Goal: Find contact information: Find contact information

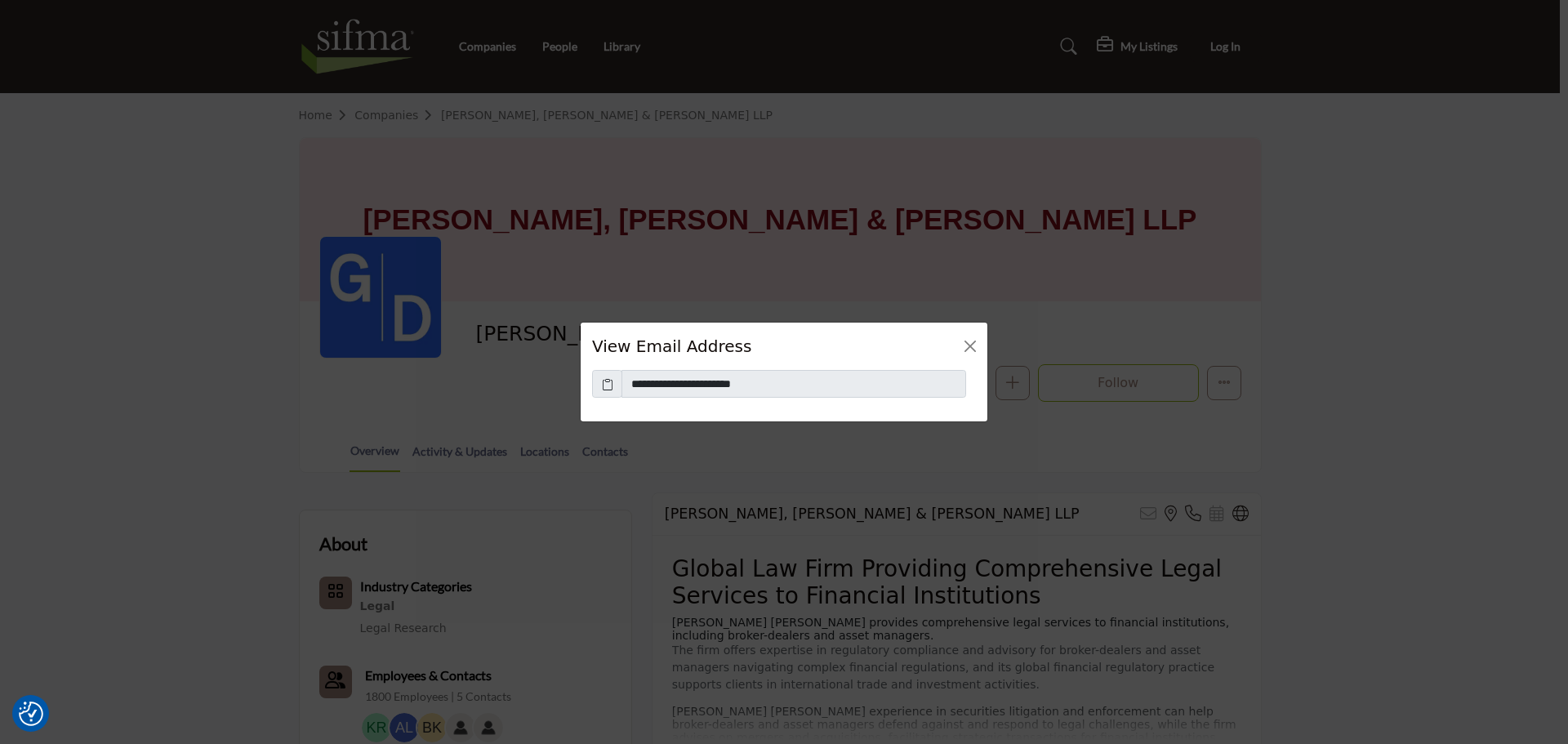
scroll to position [638, 0]
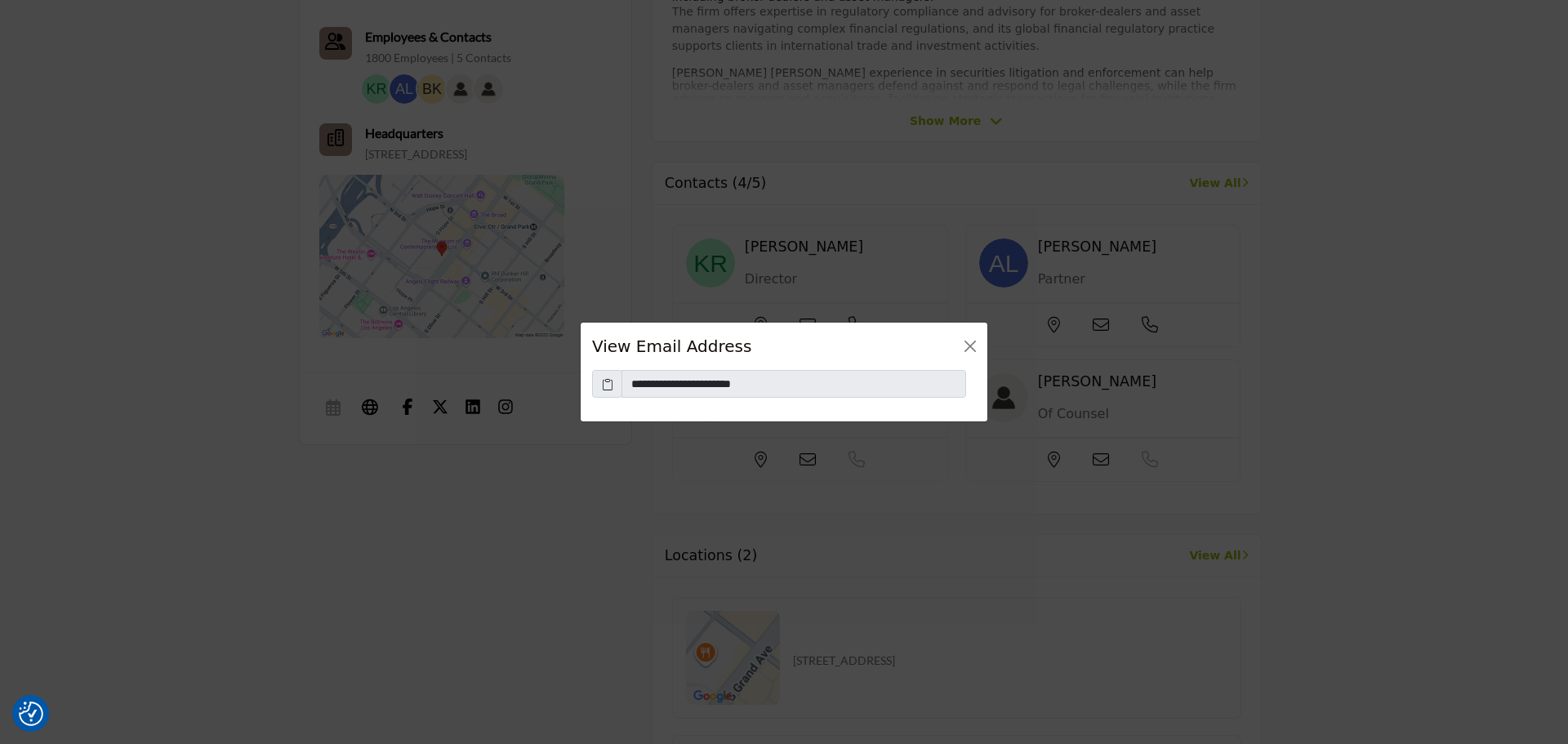
click at [609, 387] on icon at bounding box center [607, 384] width 11 height 17
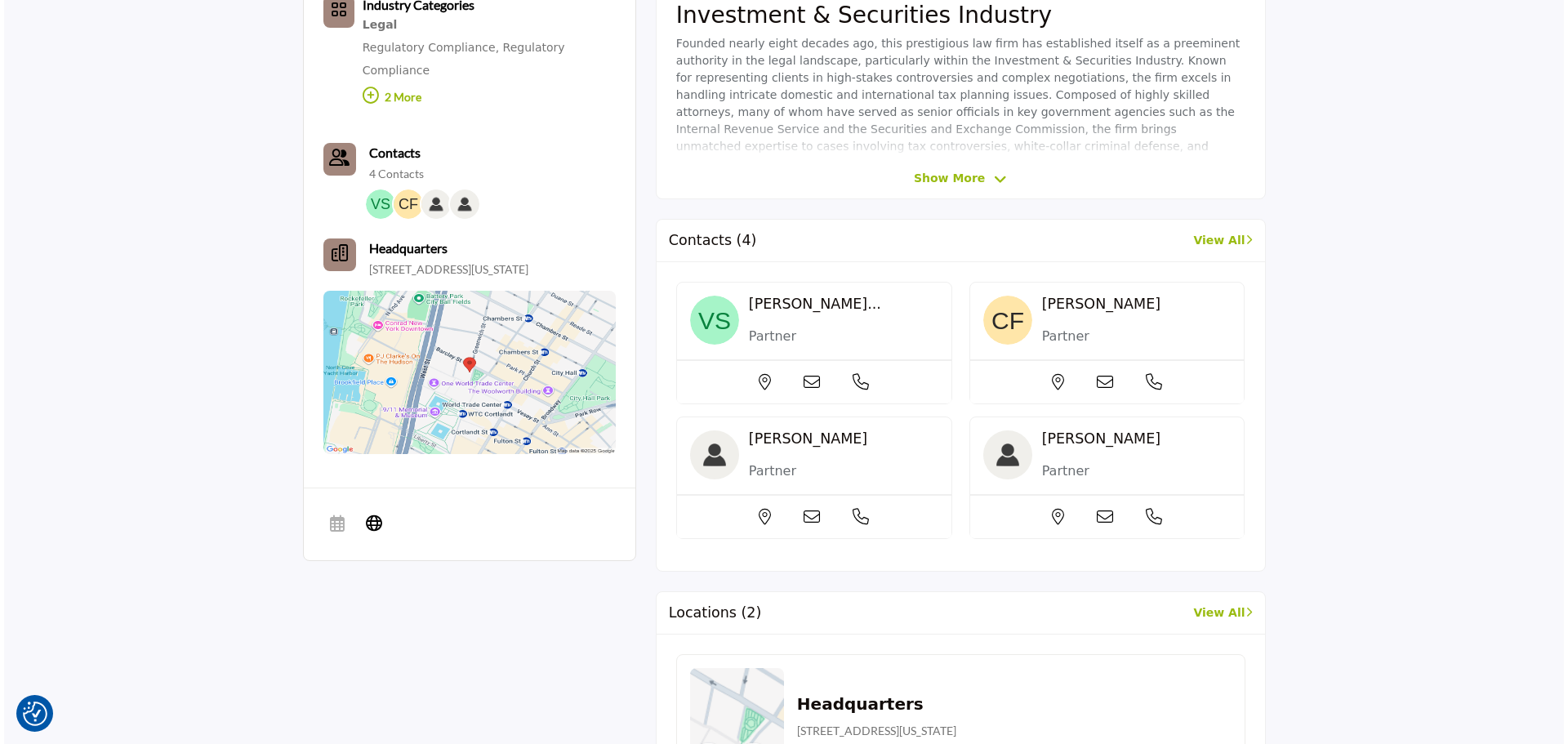
scroll to position [576, 0]
click at [797, 377] on div at bounding box center [810, 381] width 274 height 43
click at [809, 377] on icon at bounding box center [807, 381] width 16 height 16
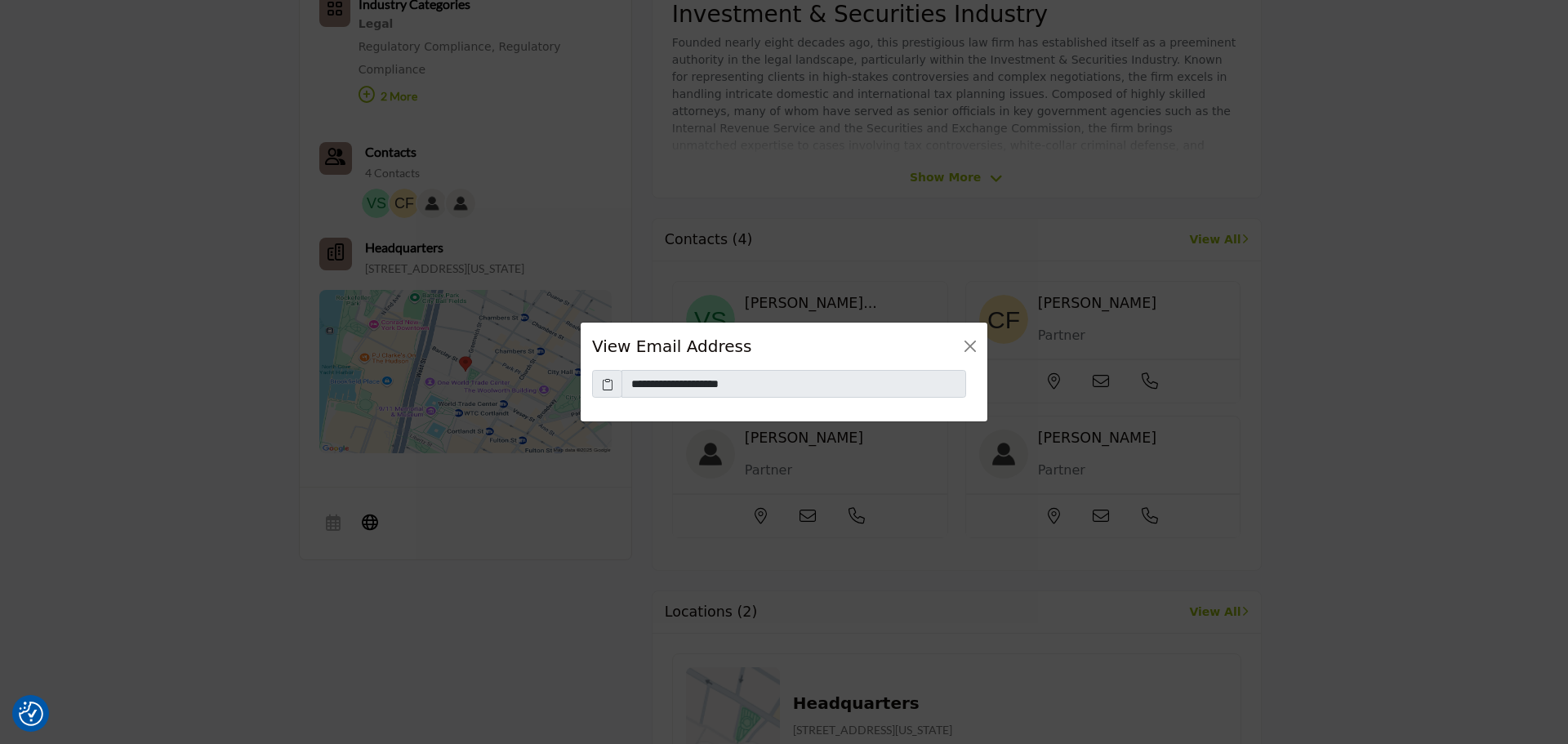
click at [610, 385] on icon at bounding box center [607, 384] width 11 height 17
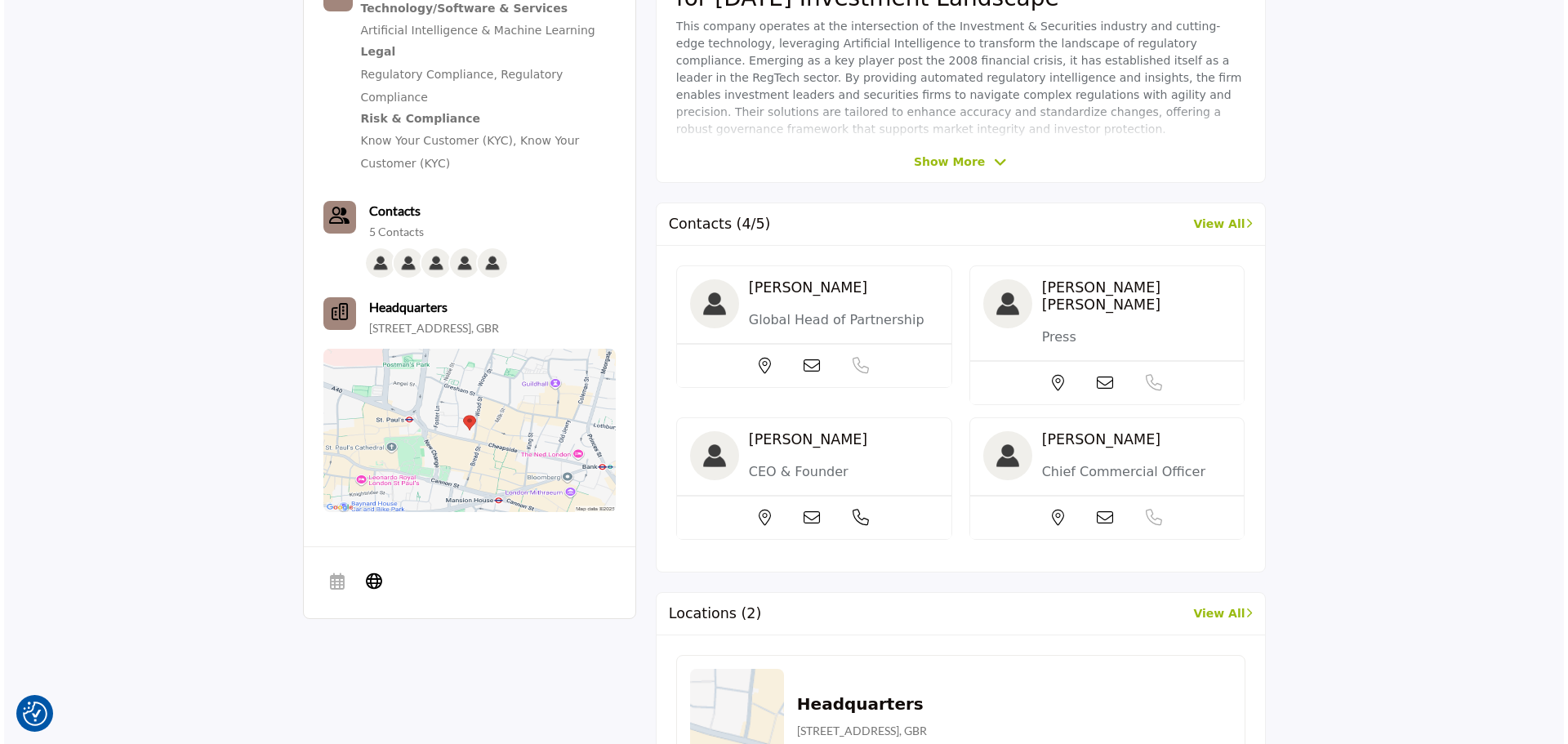
scroll to position [598, 0]
click at [809, 357] on icon at bounding box center [807, 364] width 16 height 16
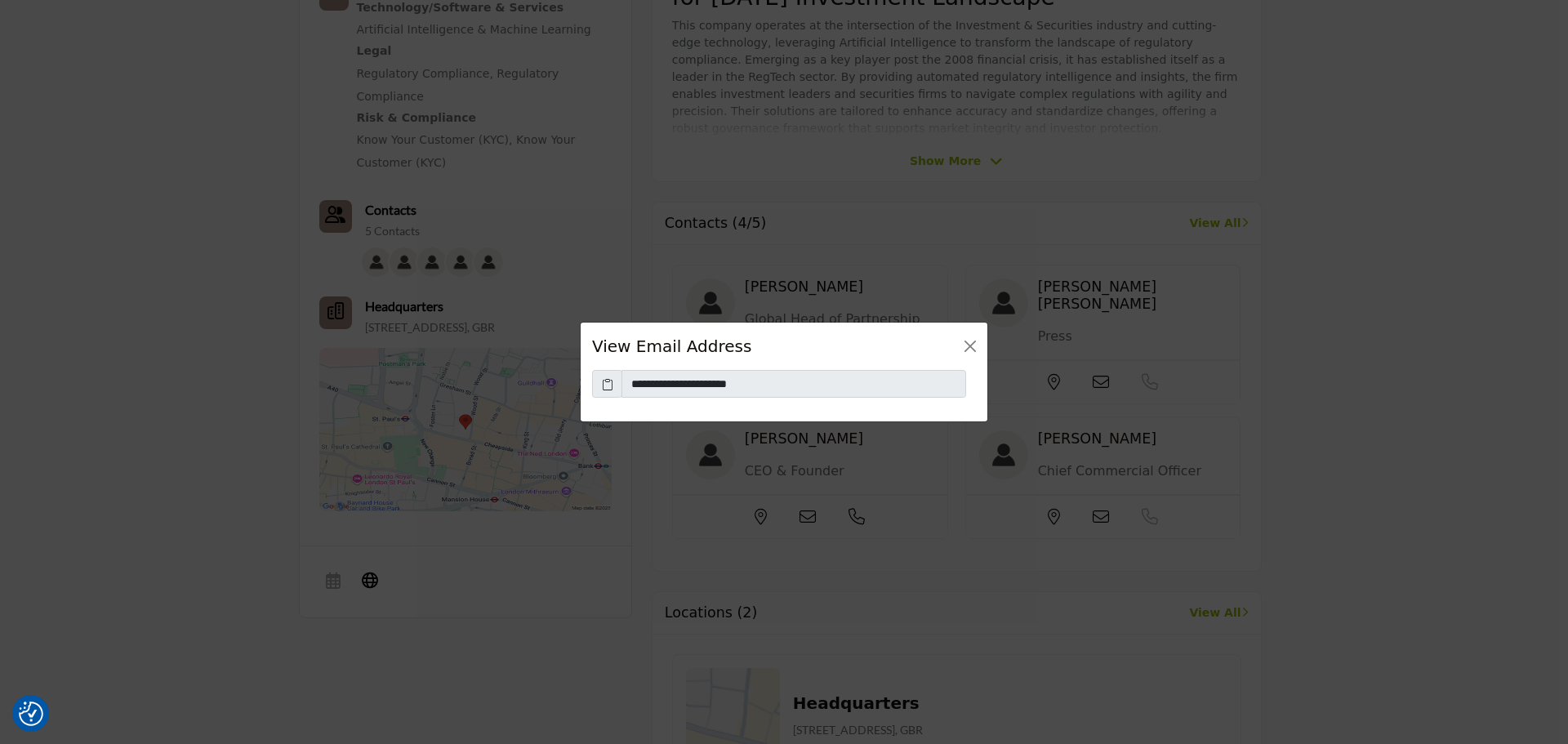
click at [606, 387] on icon at bounding box center [607, 384] width 11 height 17
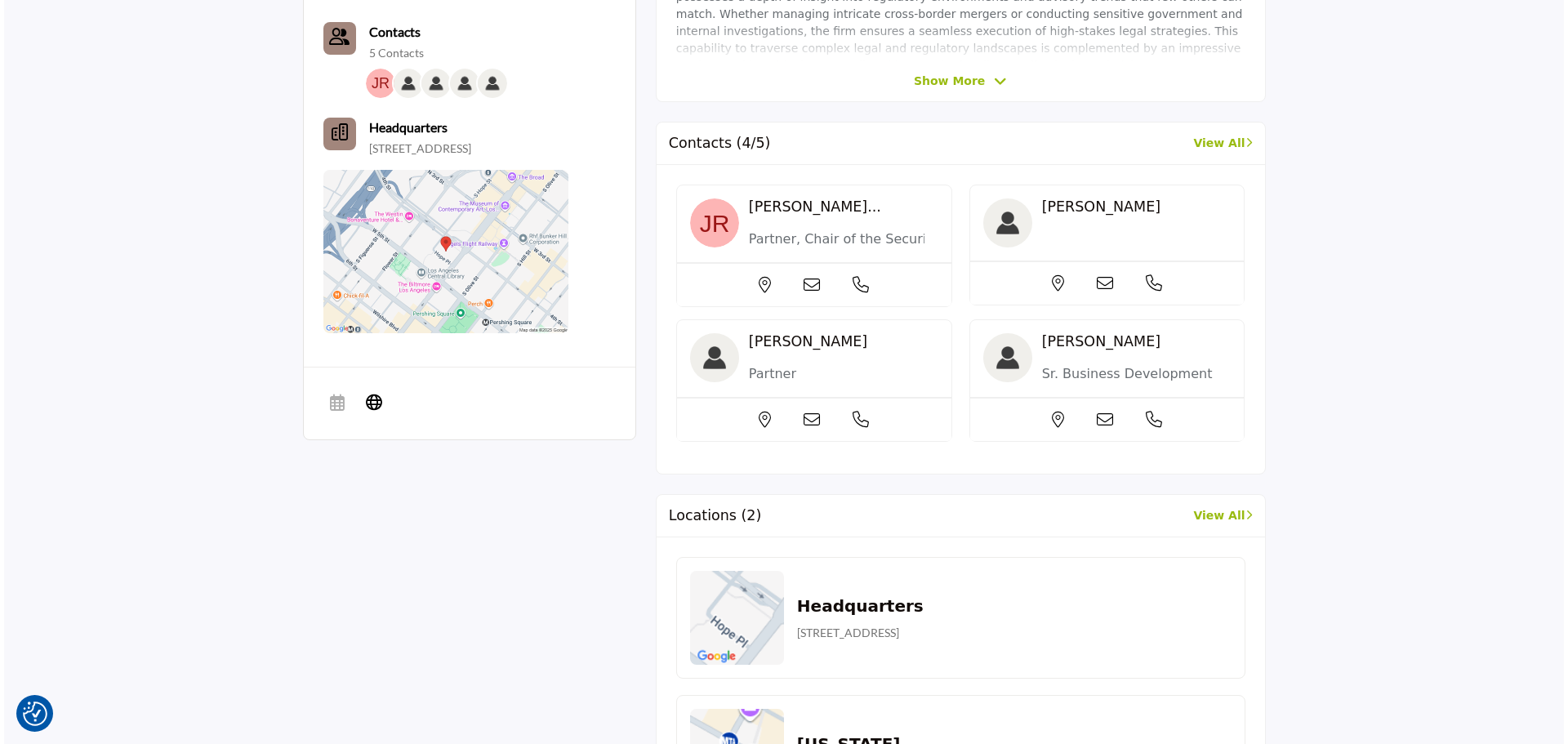
scroll to position [679, 0]
click at [810, 278] on icon at bounding box center [807, 283] width 16 height 16
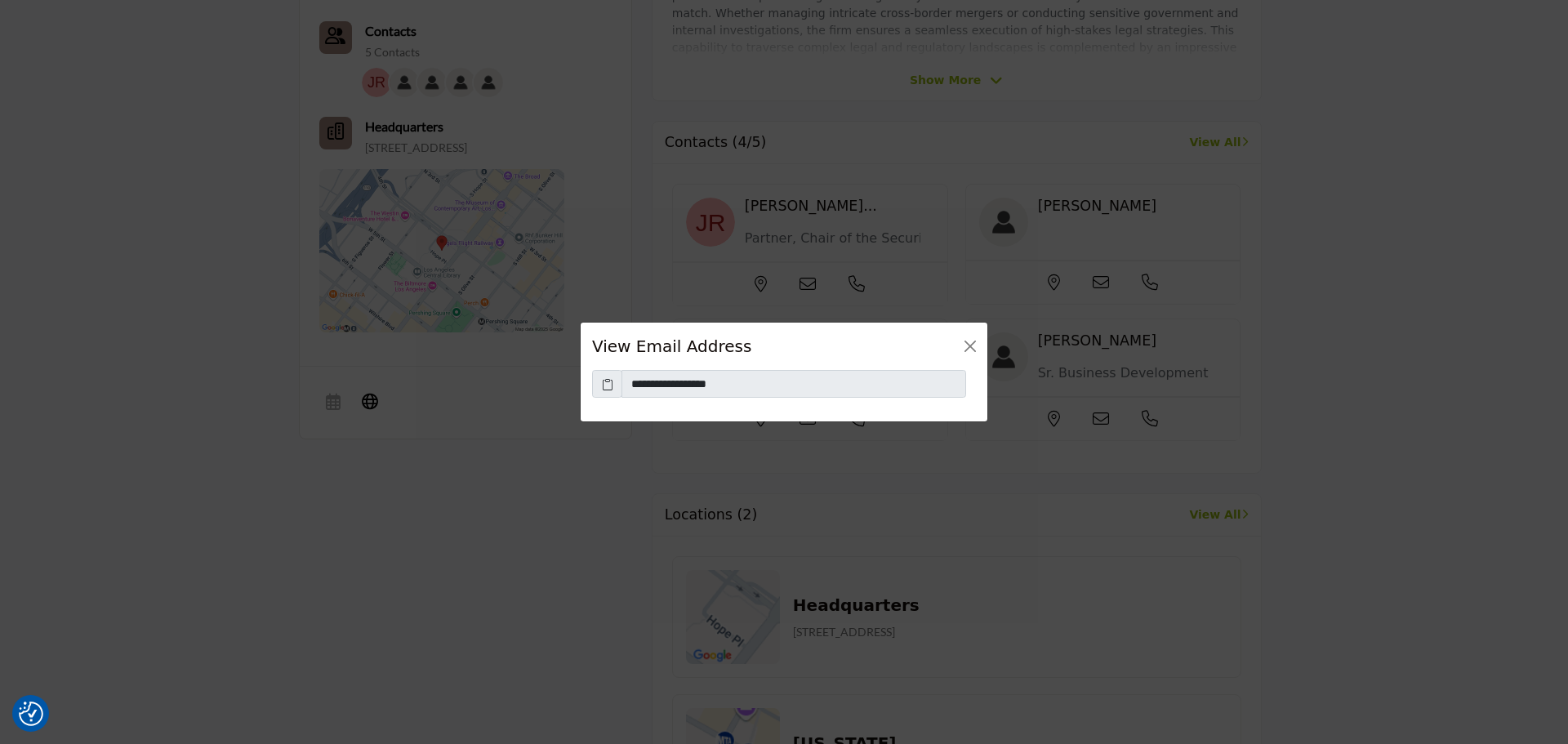
click at [606, 387] on icon at bounding box center [607, 384] width 11 height 17
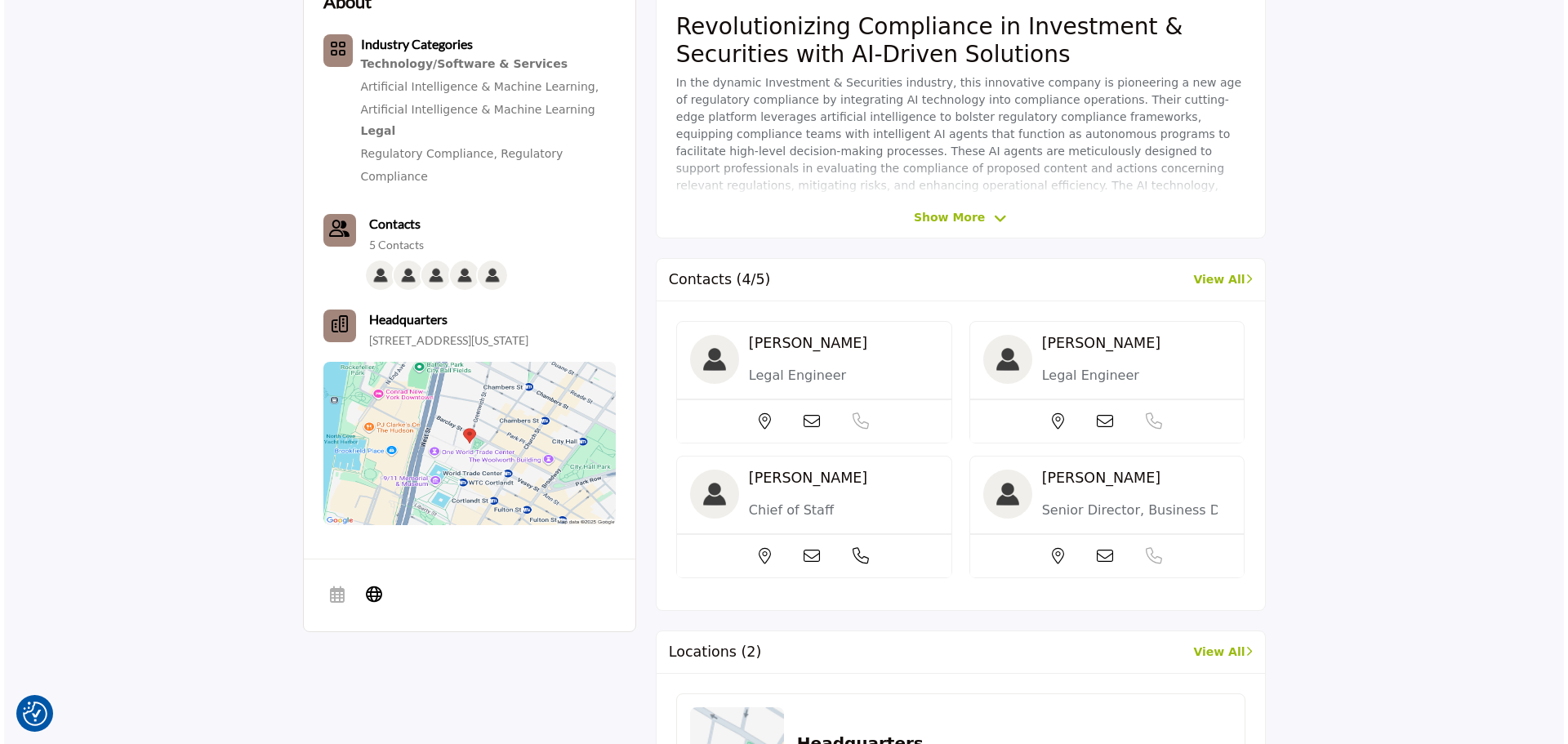
scroll to position [537, 0]
click at [1109, 553] on icon at bounding box center [1100, 554] width 16 height 16
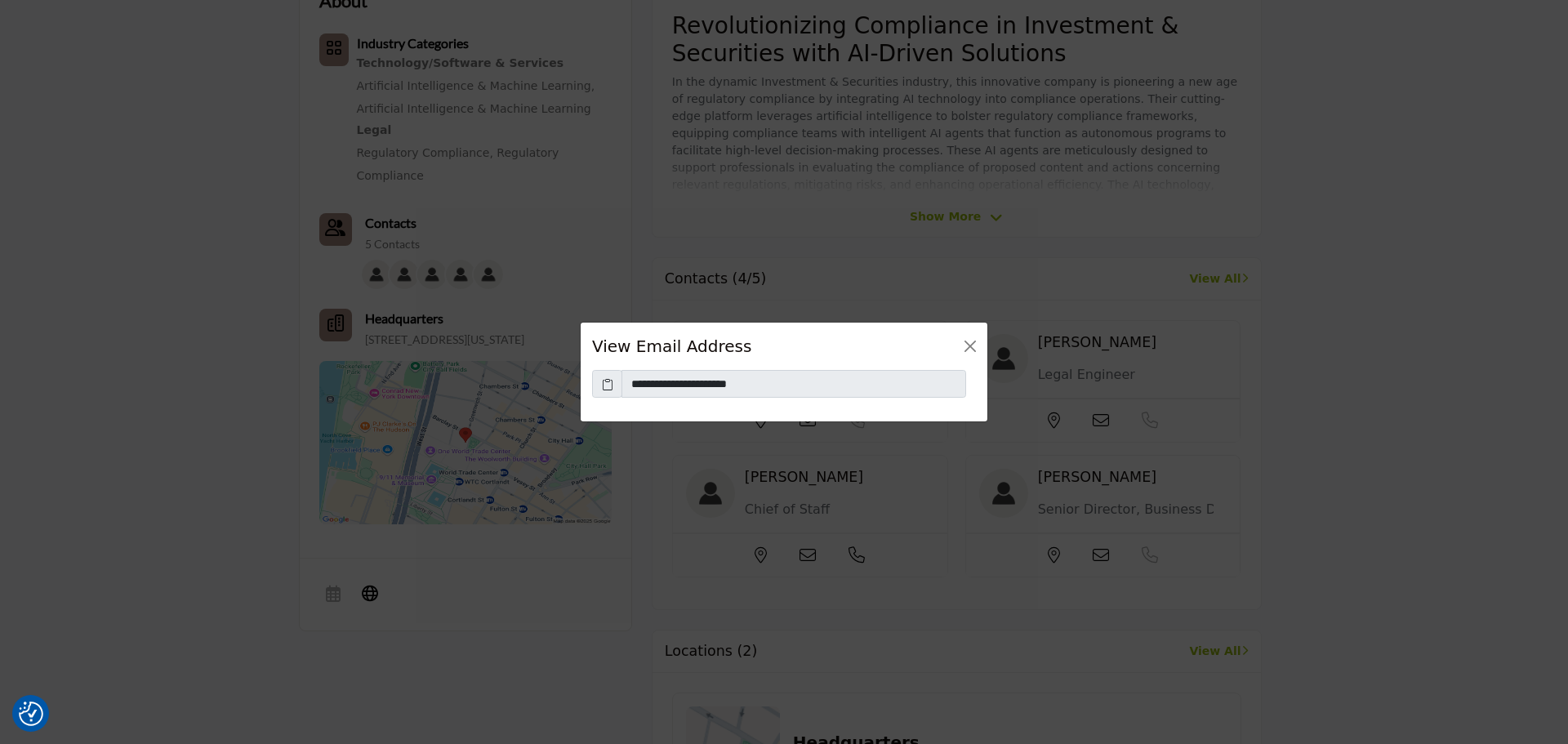
click at [606, 386] on icon at bounding box center [607, 384] width 11 height 17
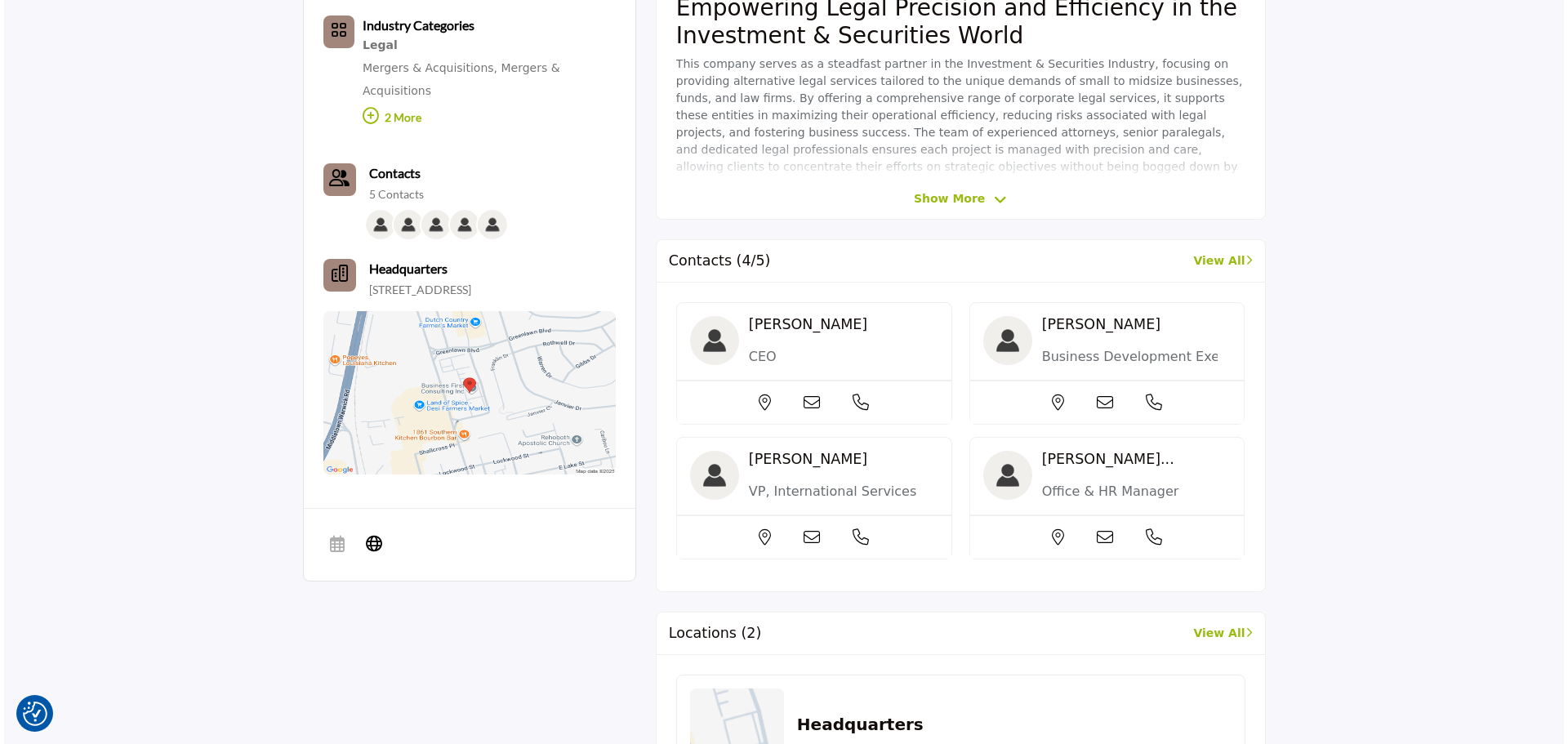
scroll to position [809, 0]
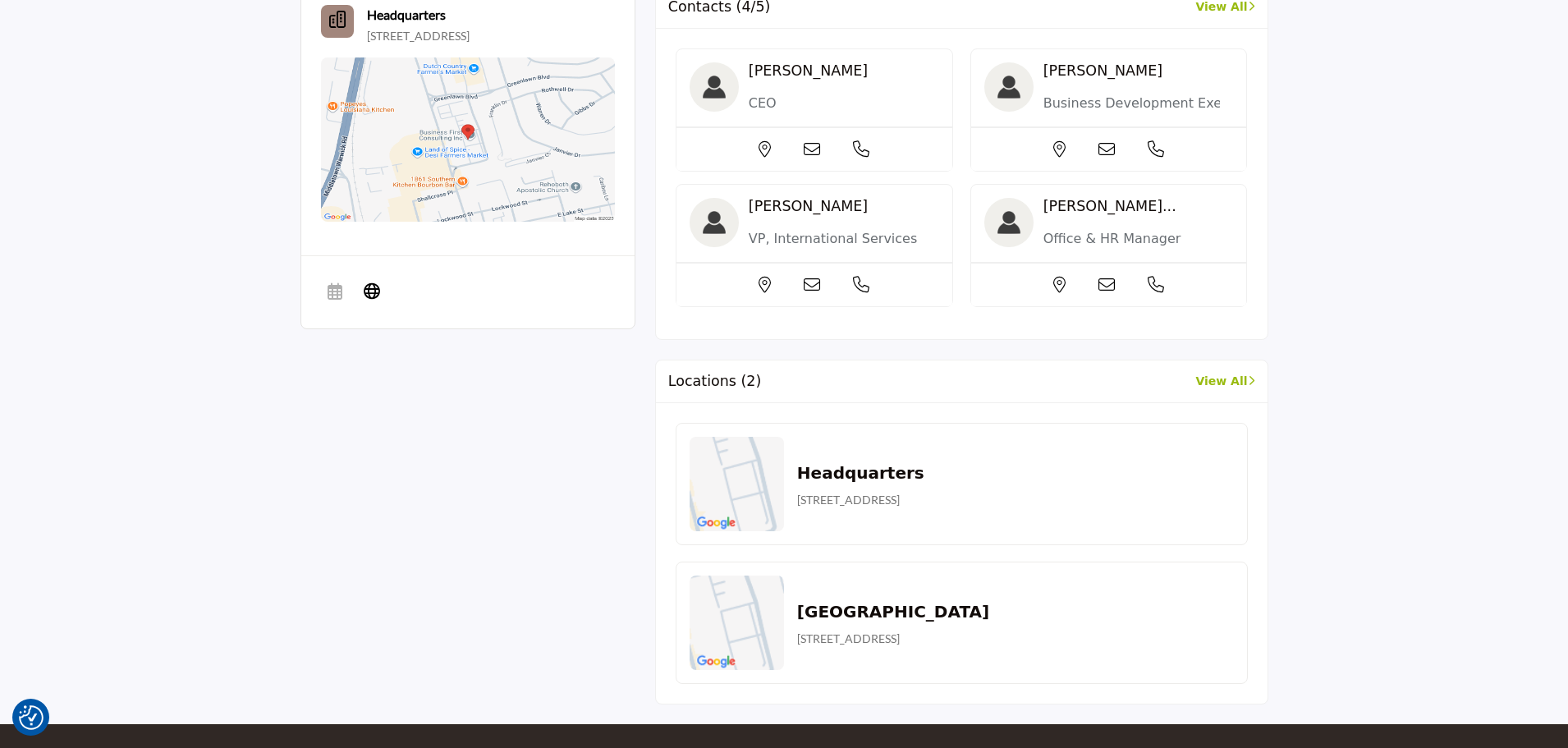
click at [1100, 156] on icon at bounding box center [1106, 149] width 16 height 16
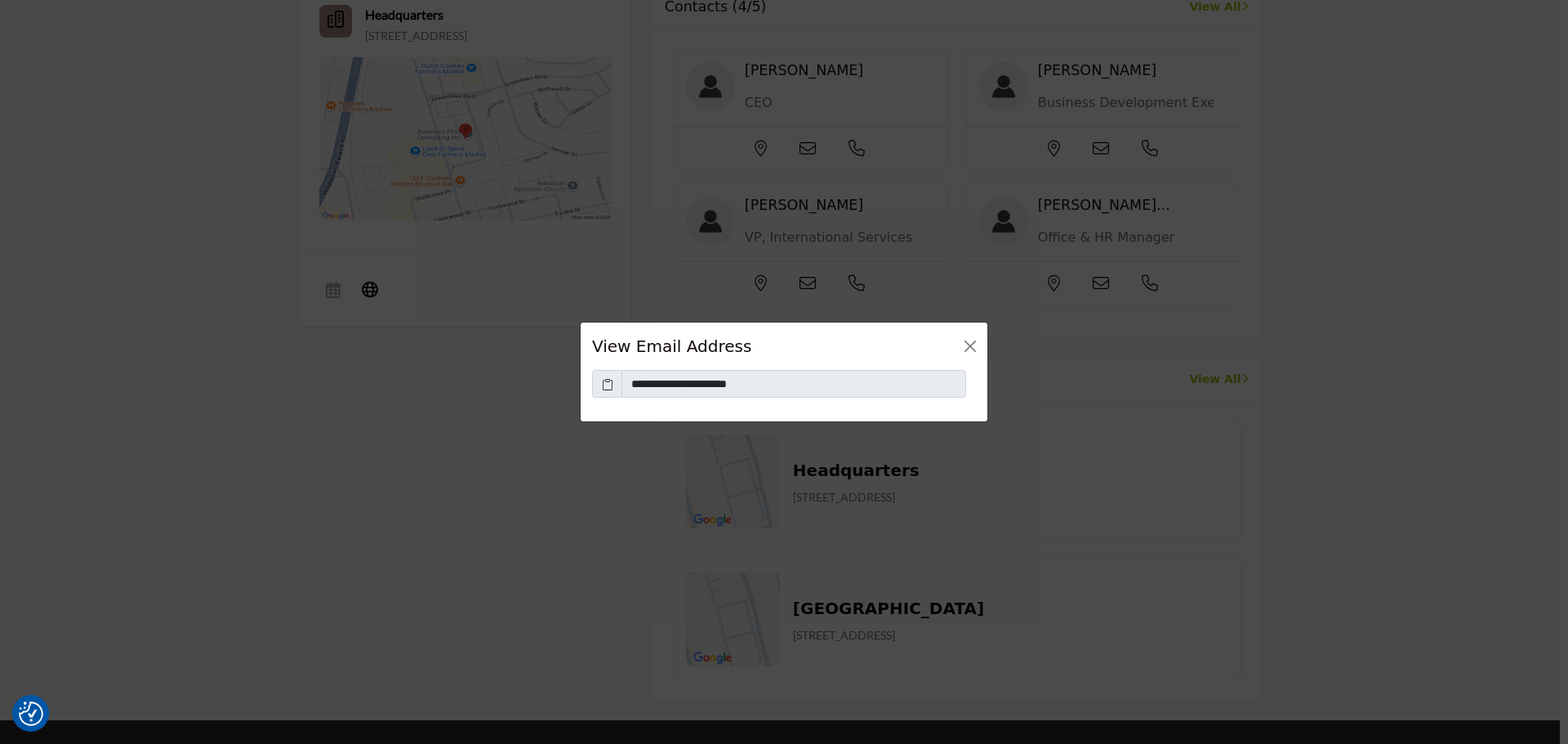
click at [605, 393] on span at bounding box center [606, 383] width 30 height 28
click at [606, 386] on icon at bounding box center [607, 384] width 11 height 17
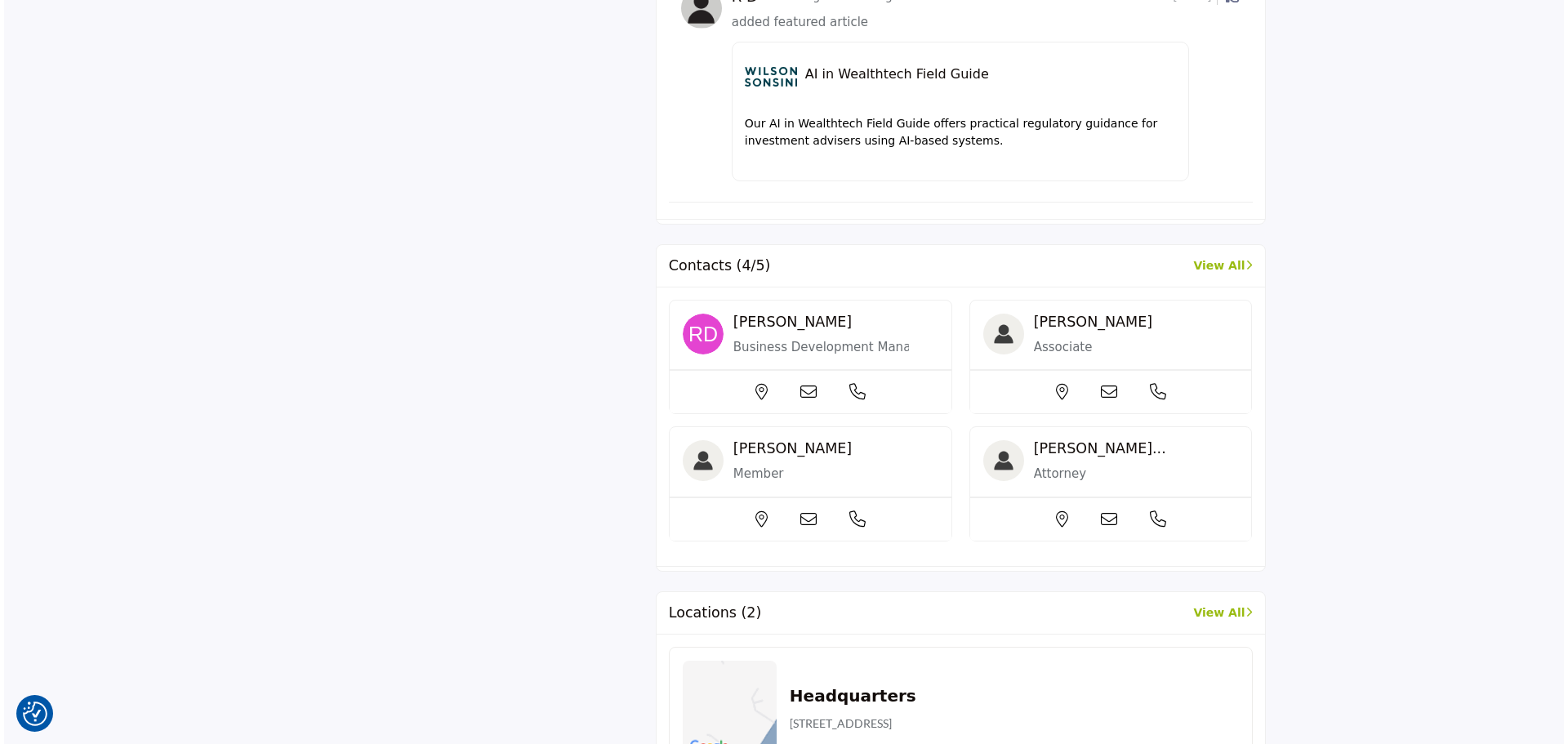
scroll to position [1234, 0]
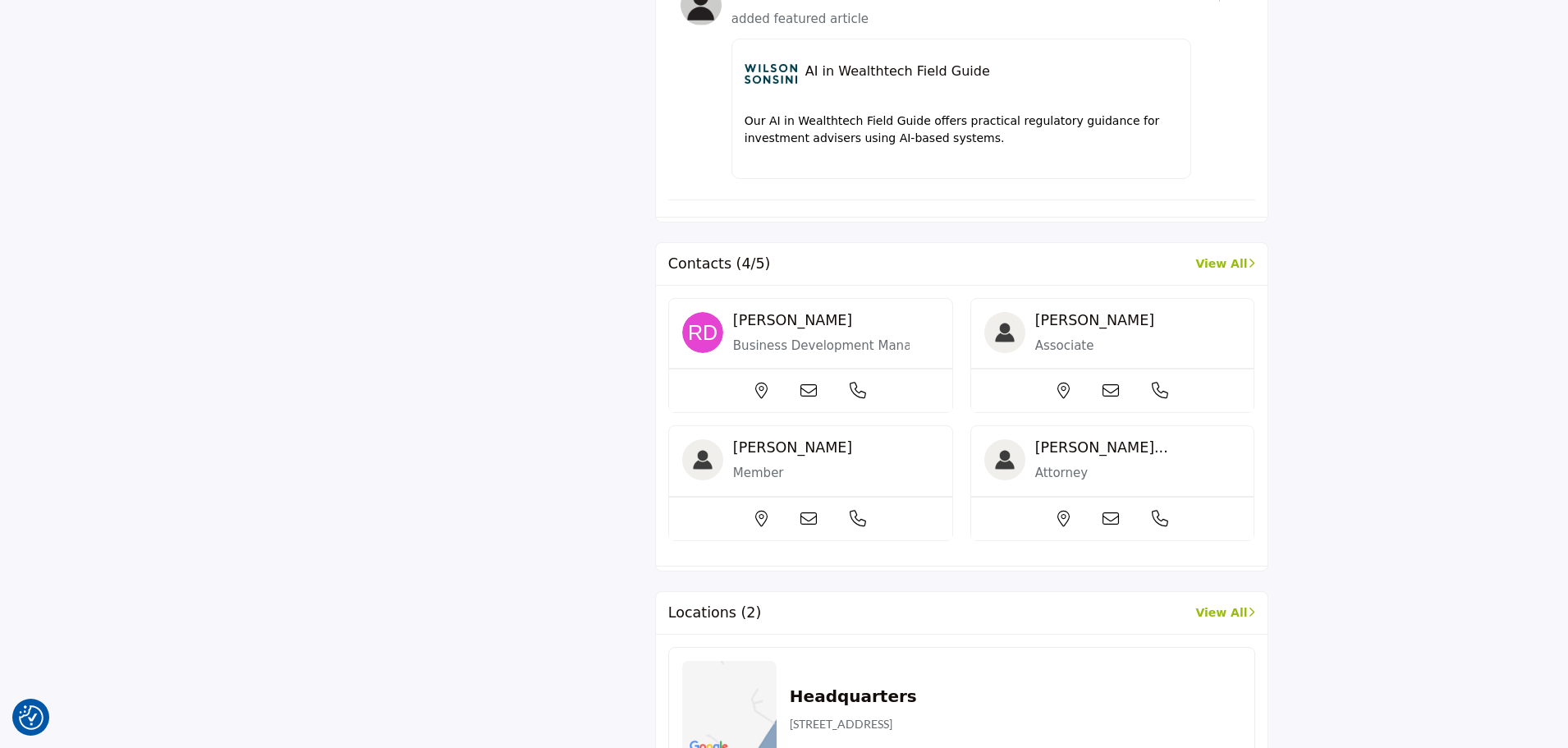
click at [820, 373] on div at bounding box center [810, 390] width 283 height 44
click at [813, 383] on icon at bounding box center [808, 390] width 16 height 16
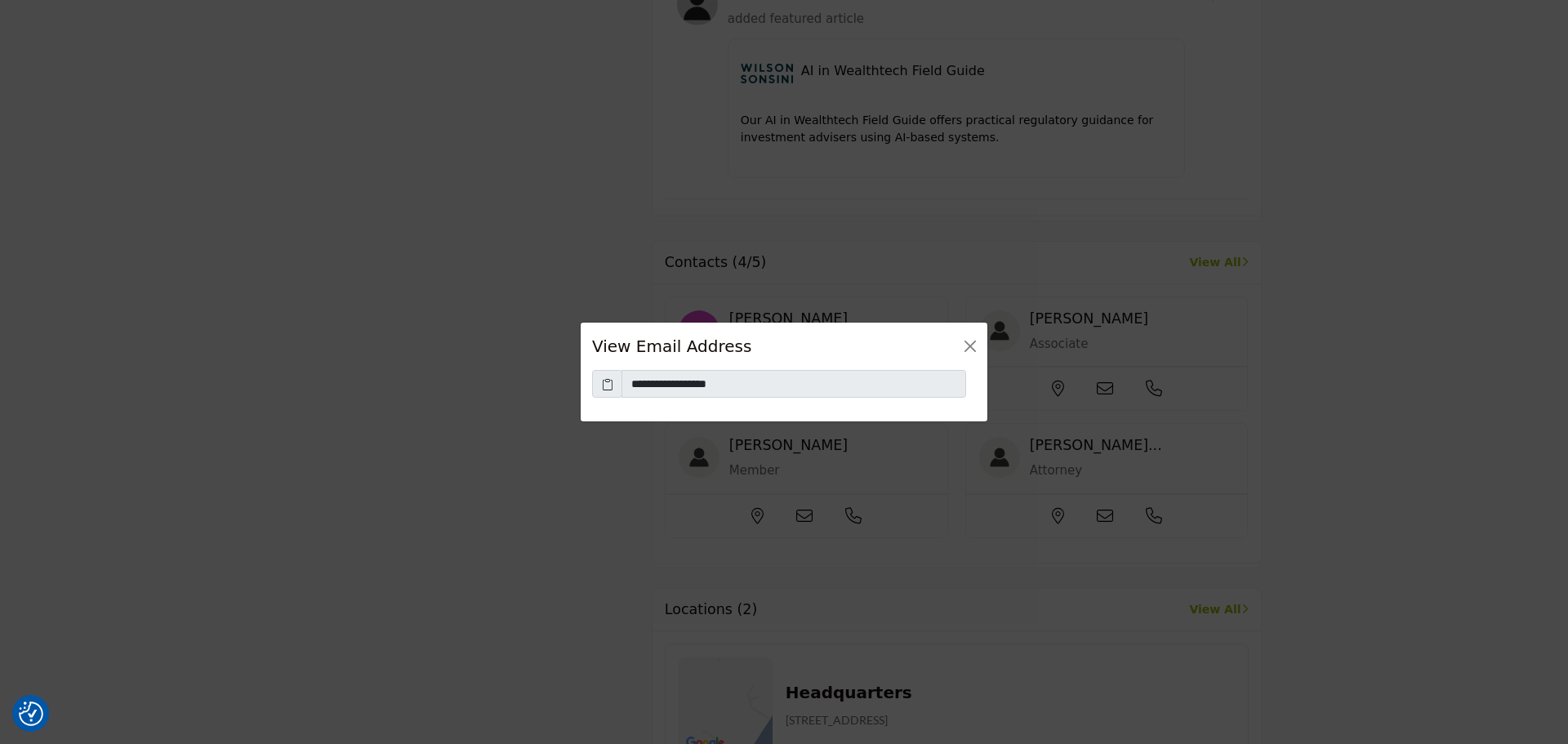
click at [619, 381] on span at bounding box center [606, 383] width 30 height 28
click at [609, 384] on icon at bounding box center [607, 384] width 11 height 17
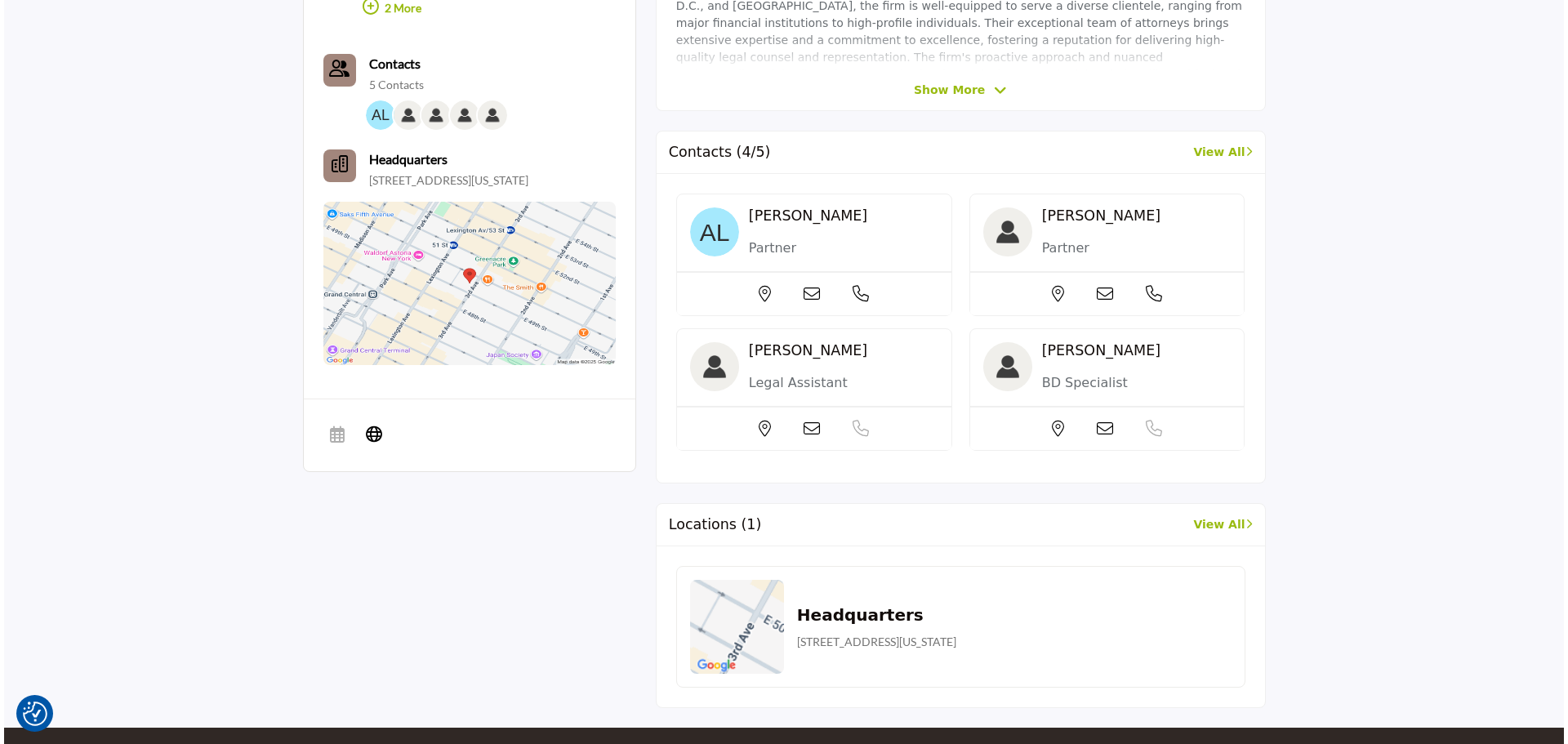
scroll to position [684, 0]
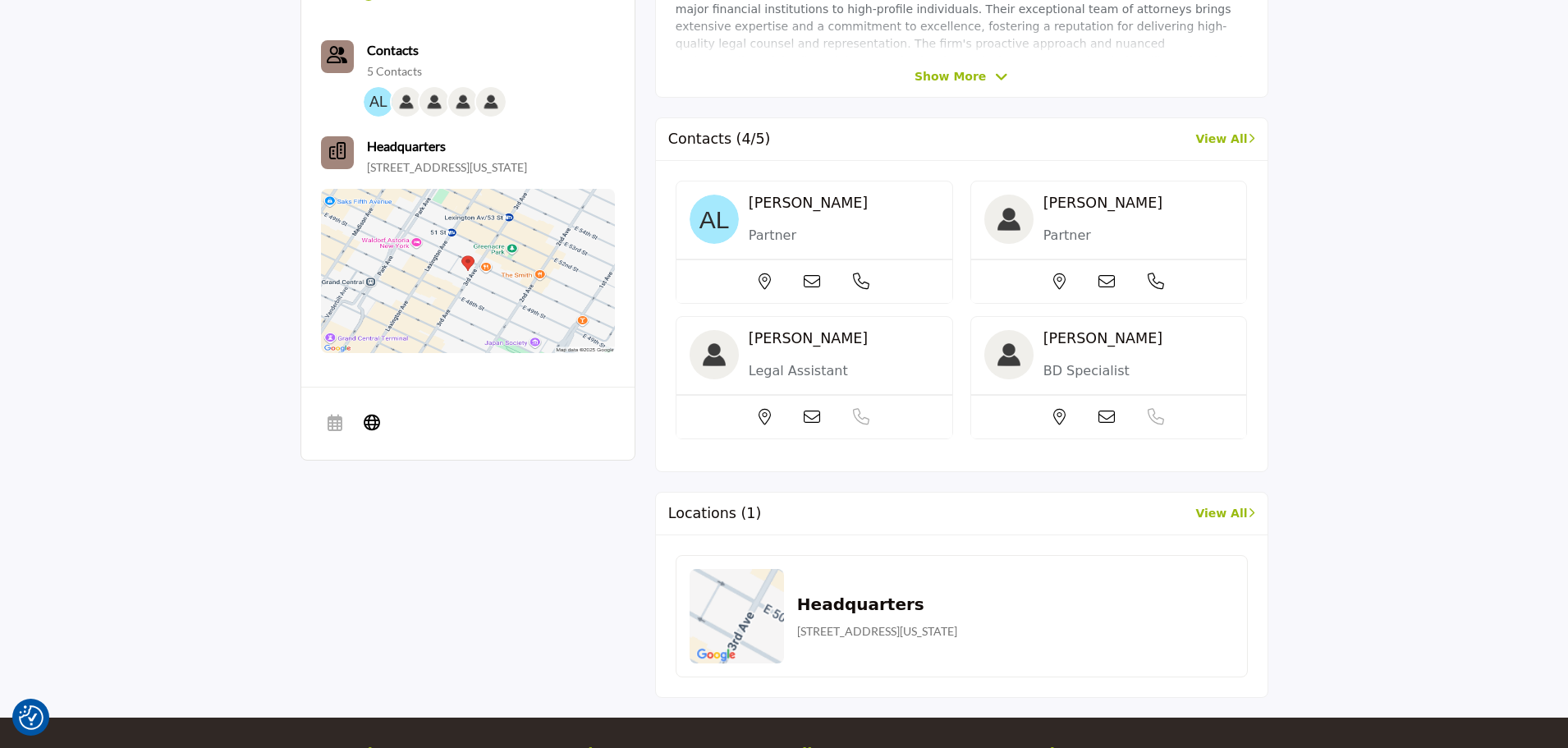
click at [809, 281] on icon at bounding box center [812, 281] width 16 height 16
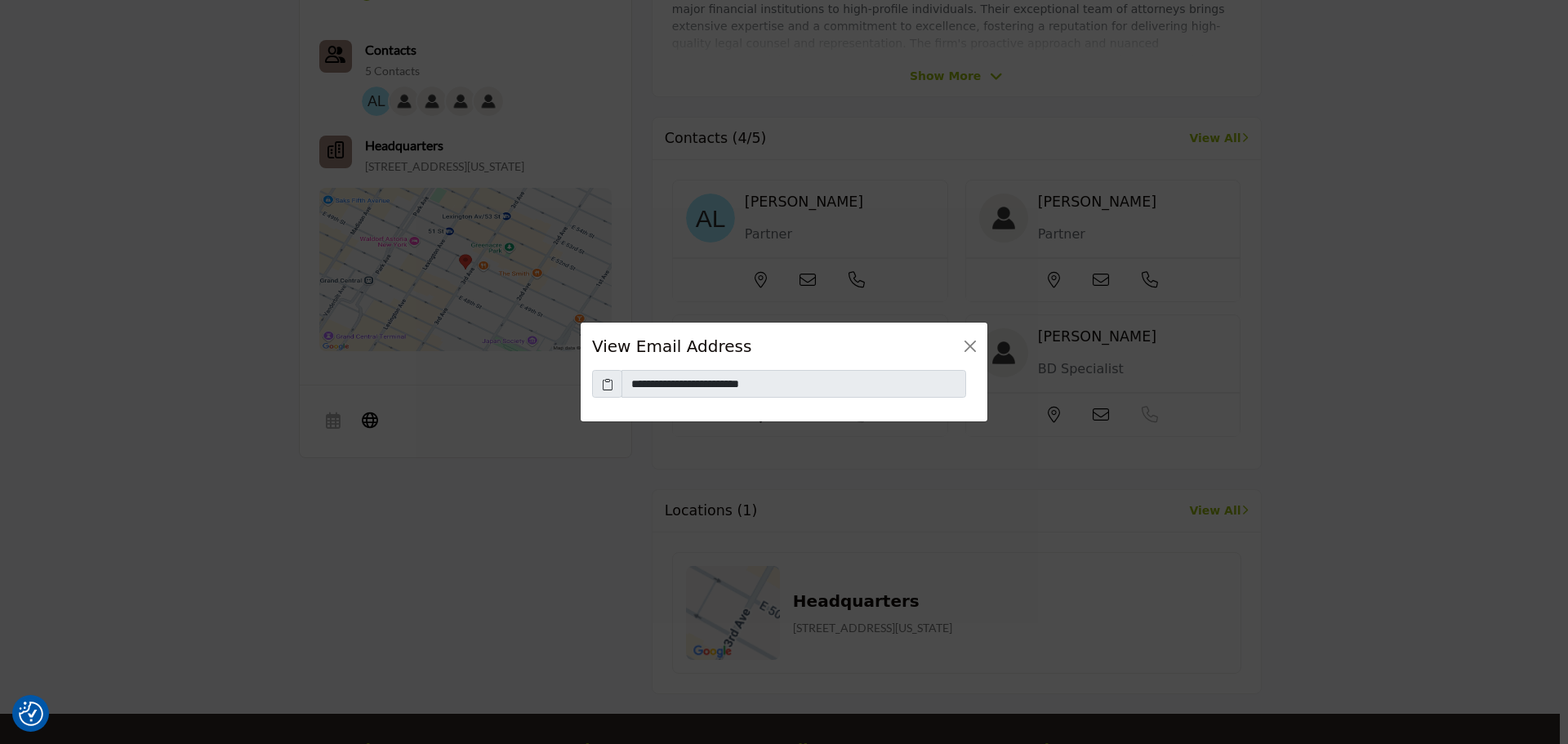
click at [612, 385] on icon at bounding box center [607, 384] width 11 height 17
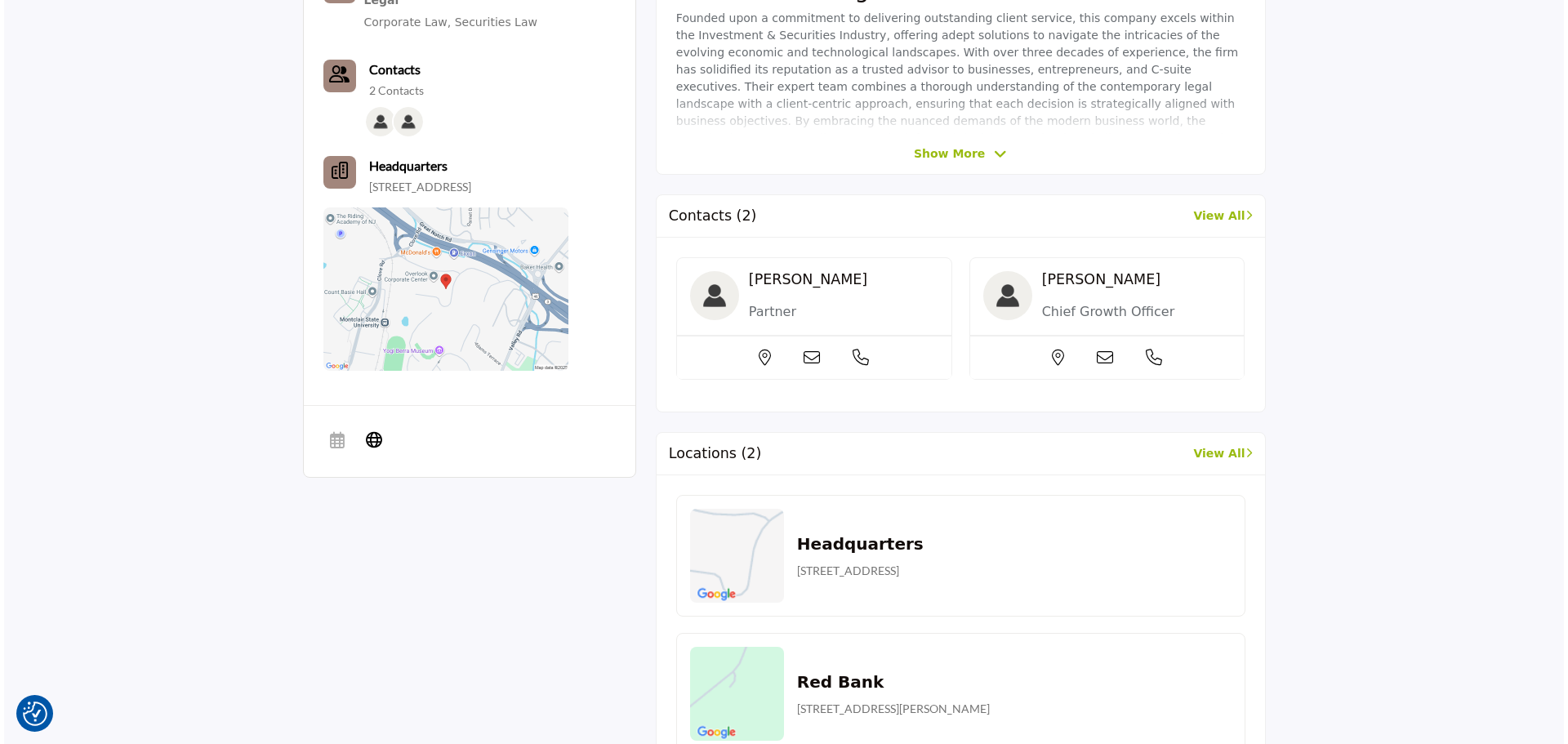
scroll to position [606, 0]
click at [1104, 346] on div at bounding box center [1103, 356] width 274 height 43
click at [1098, 355] on icon at bounding box center [1100, 356] width 16 height 16
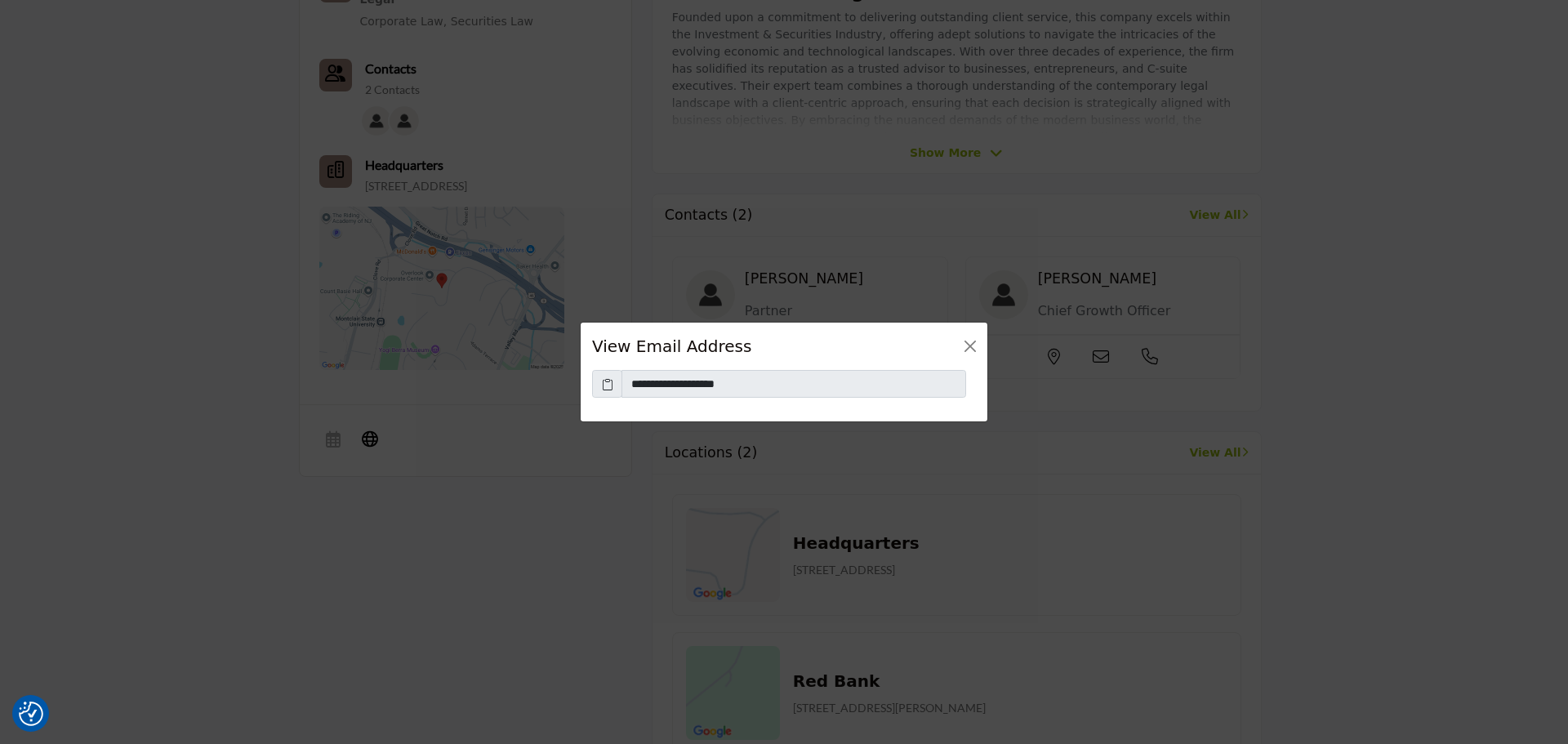
click at [600, 382] on span at bounding box center [606, 383] width 30 height 28
click at [606, 386] on icon at bounding box center [607, 384] width 11 height 17
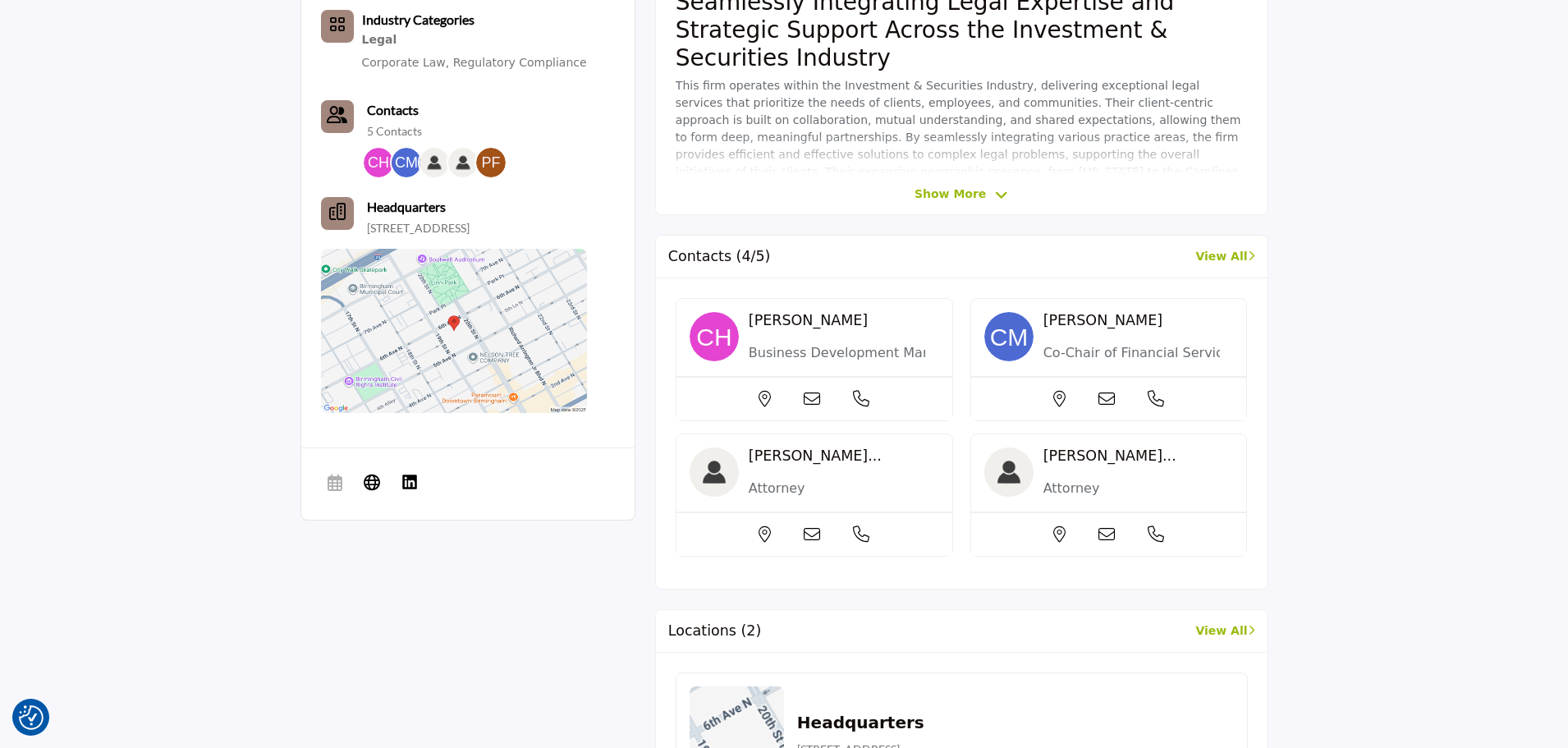
scroll to position [565, 0]
click at [805, 404] on icon at bounding box center [812, 397] width 16 height 16
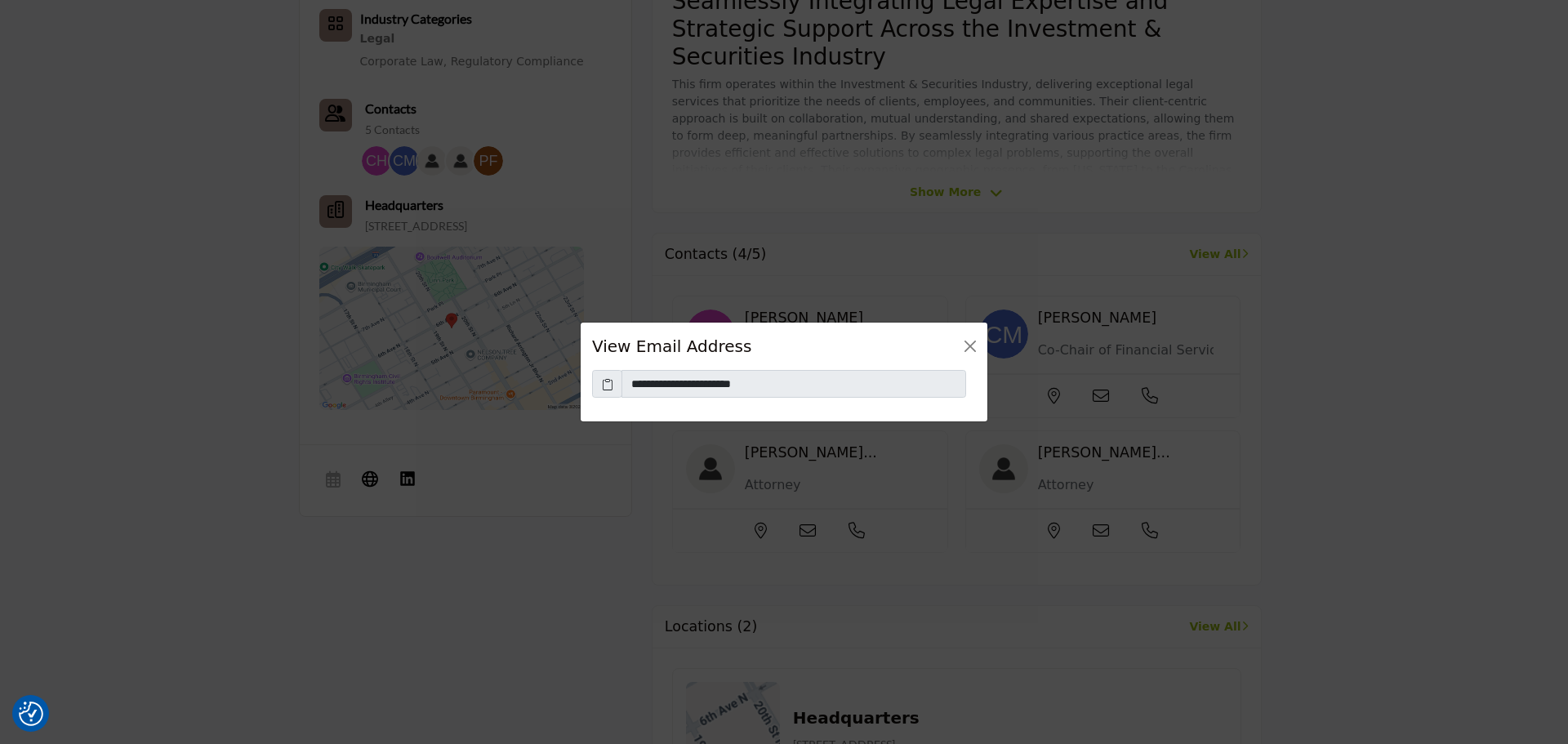
click at [608, 394] on span at bounding box center [606, 383] width 30 height 28
click at [606, 391] on icon at bounding box center [607, 384] width 11 height 17
click at [975, 342] on button "Close" at bounding box center [970, 346] width 23 height 23
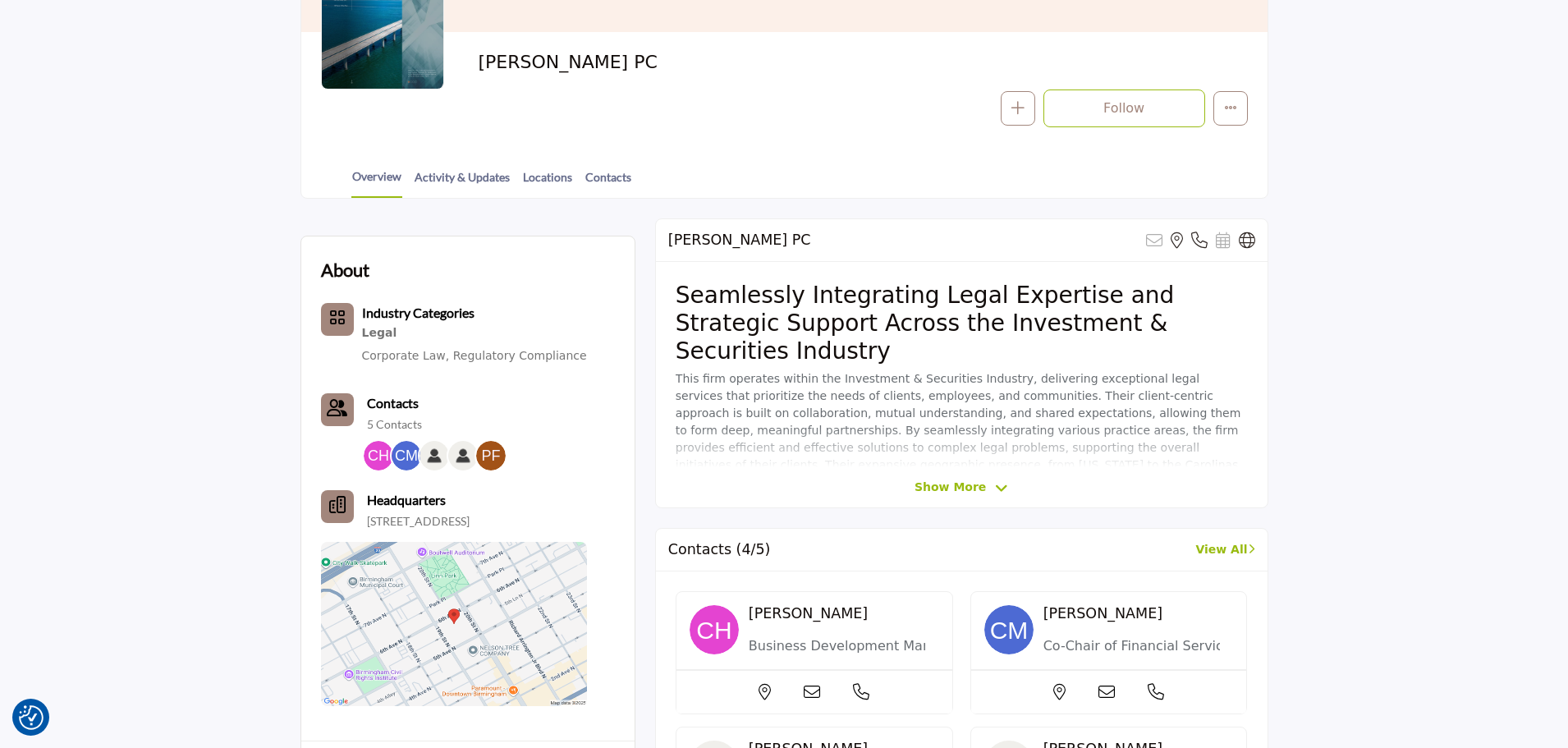
scroll to position [134, 0]
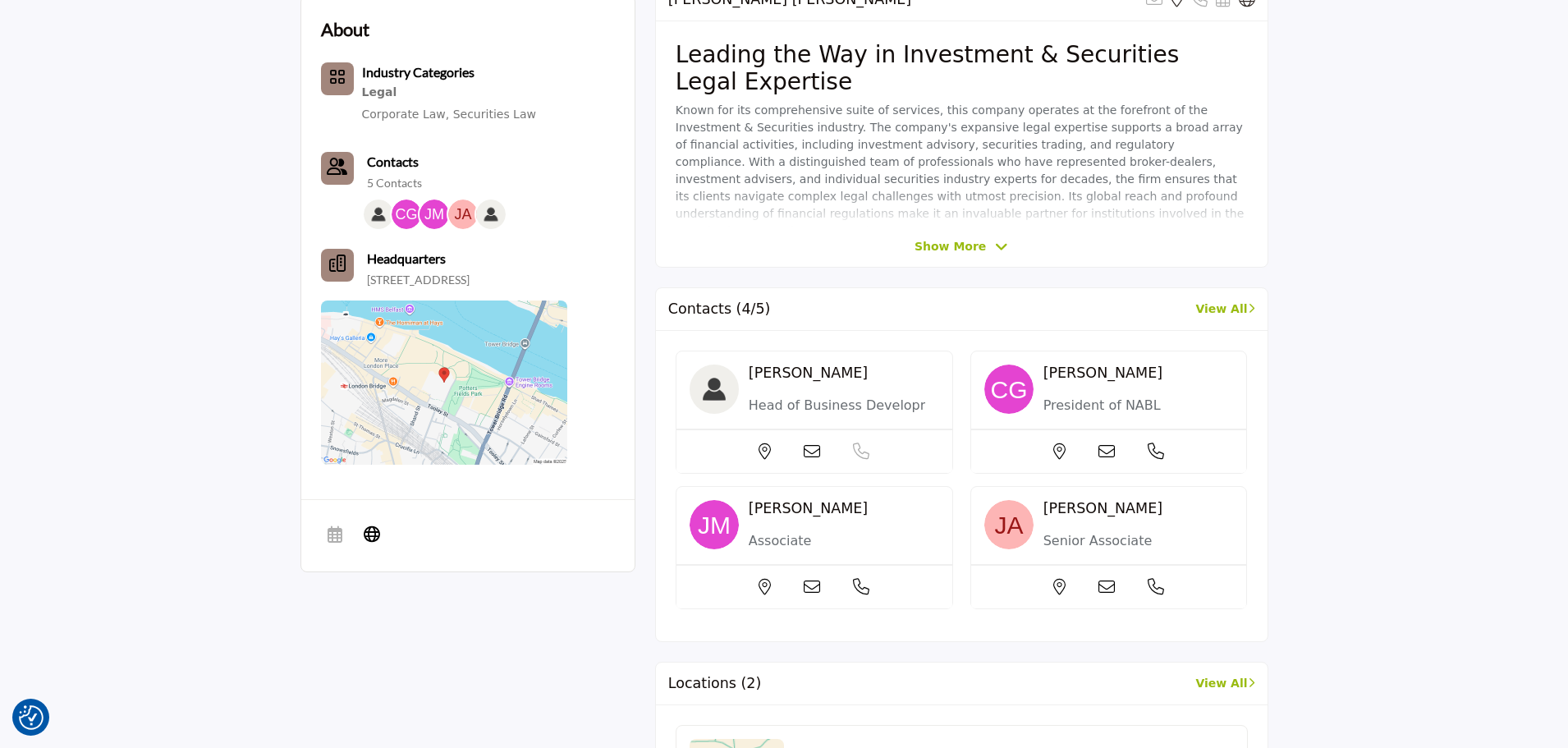
scroll to position [529, 0]
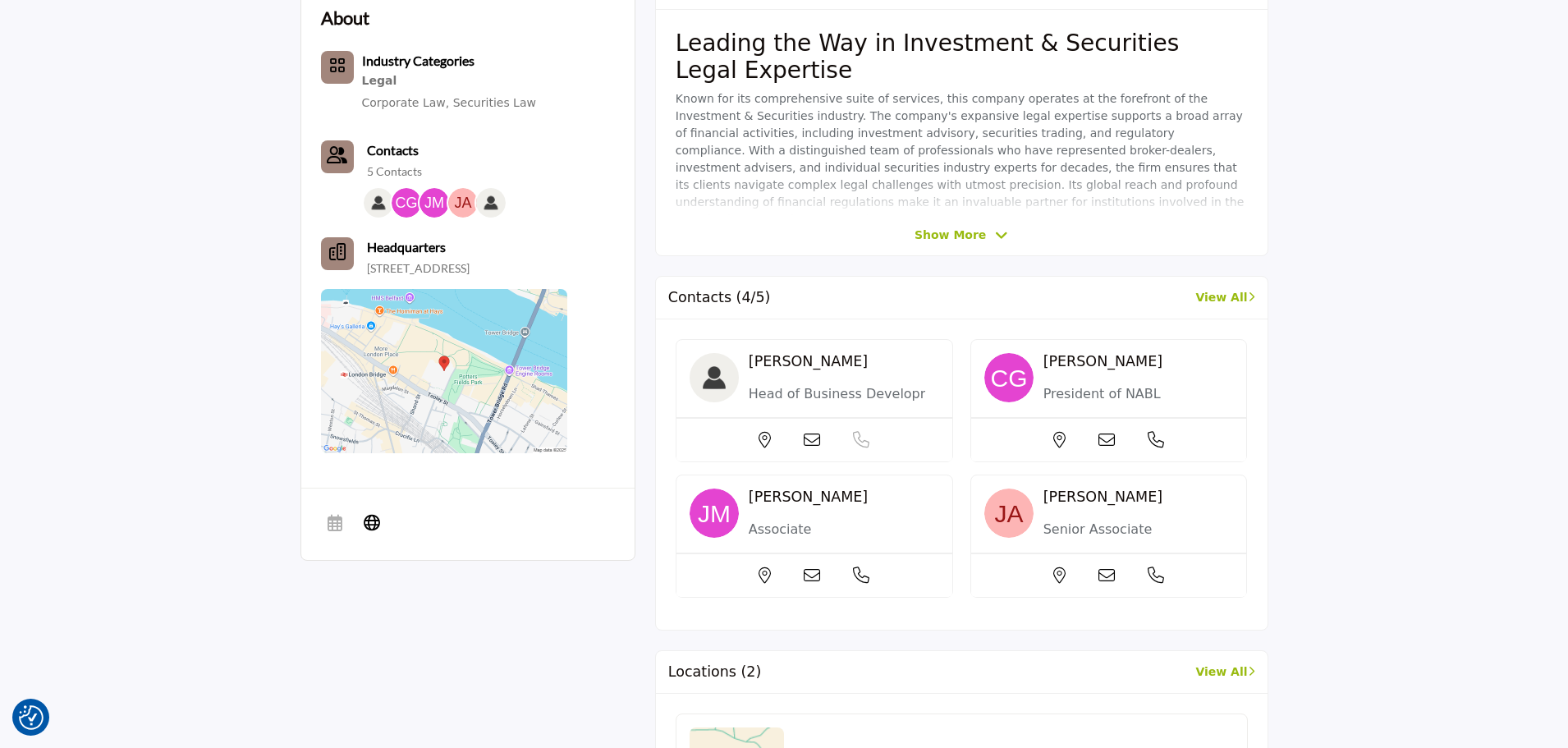
click at [809, 444] on icon at bounding box center [812, 439] width 16 height 16
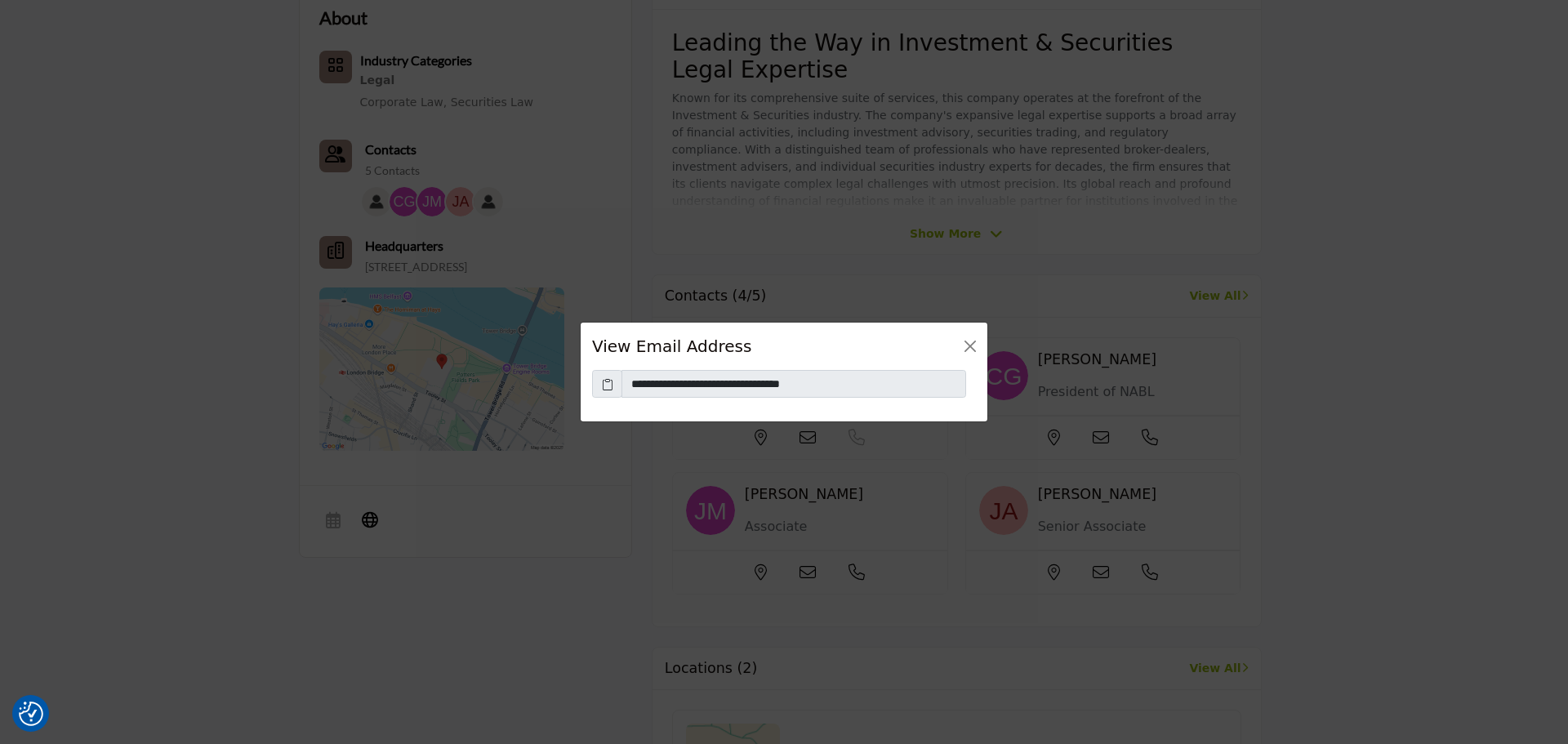
click at [599, 386] on span at bounding box center [606, 383] width 30 height 28
click at [602, 386] on icon at bounding box center [607, 384] width 11 height 17
click at [979, 358] on div "View Email Address" at bounding box center [784, 346] width 407 height 48
click at [974, 350] on button "Close" at bounding box center [970, 346] width 23 height 23
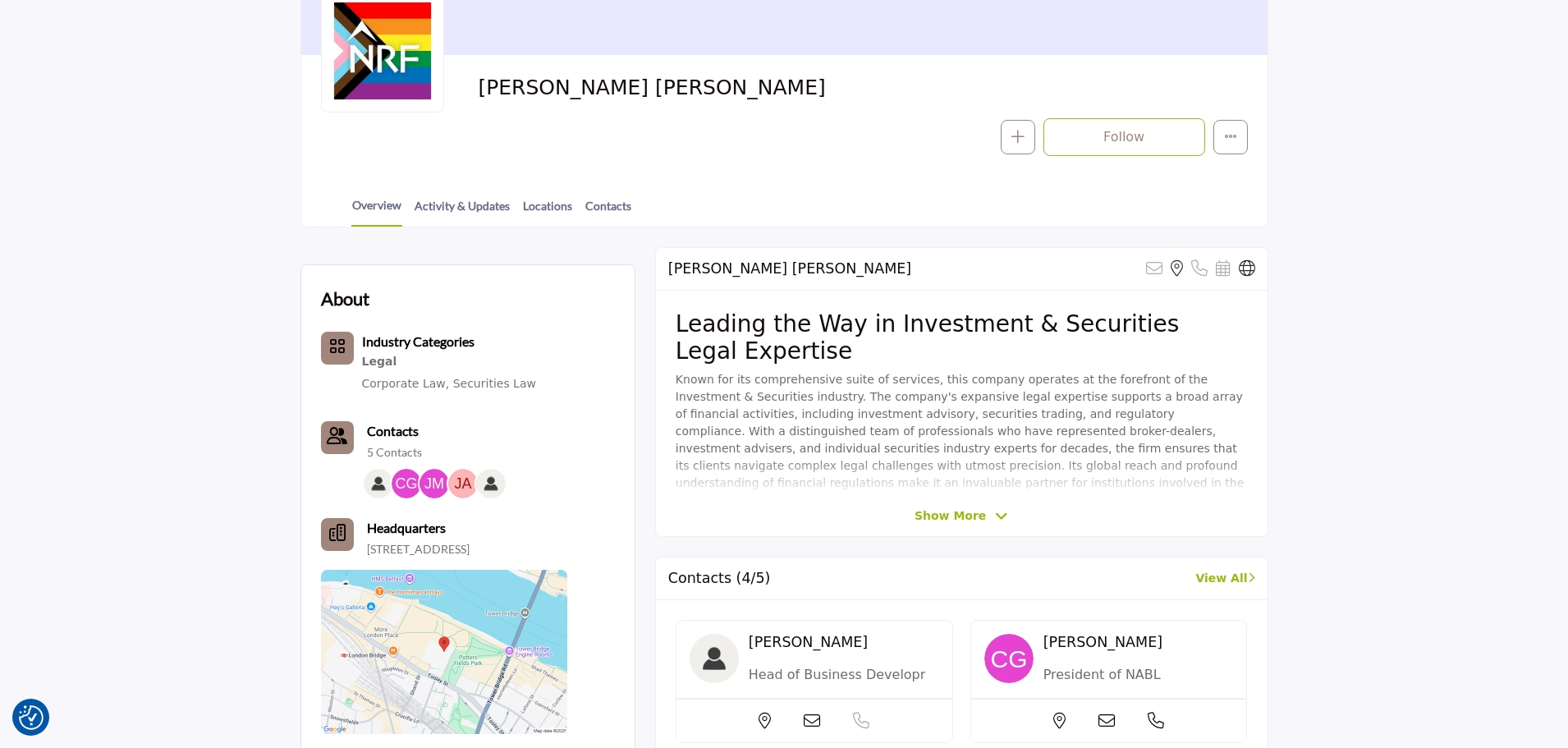
scroll to position [0, 0]
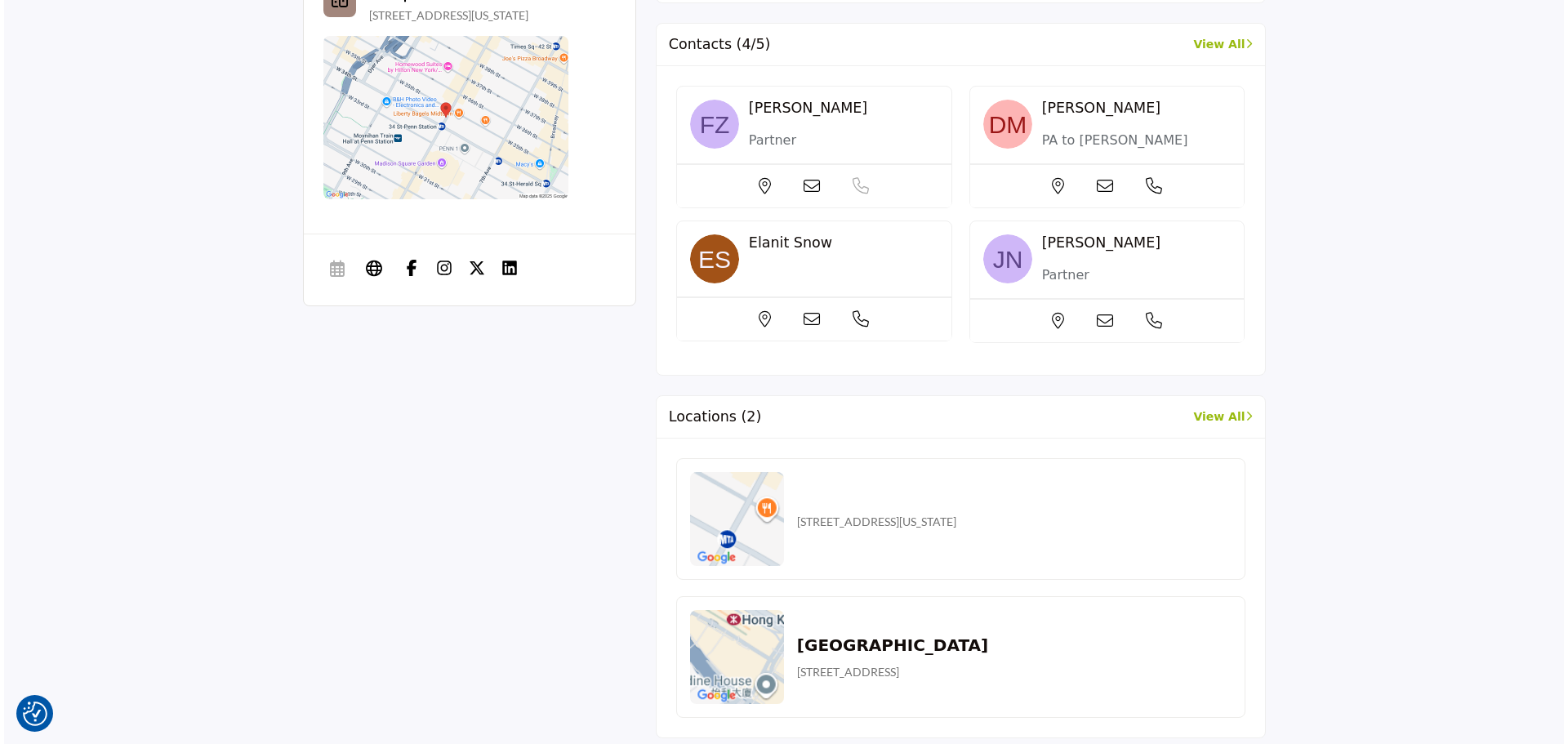
scroll to position [778, 0]
click at [803, 184] on icon at bounding box center [807, 185] width 16 height 16
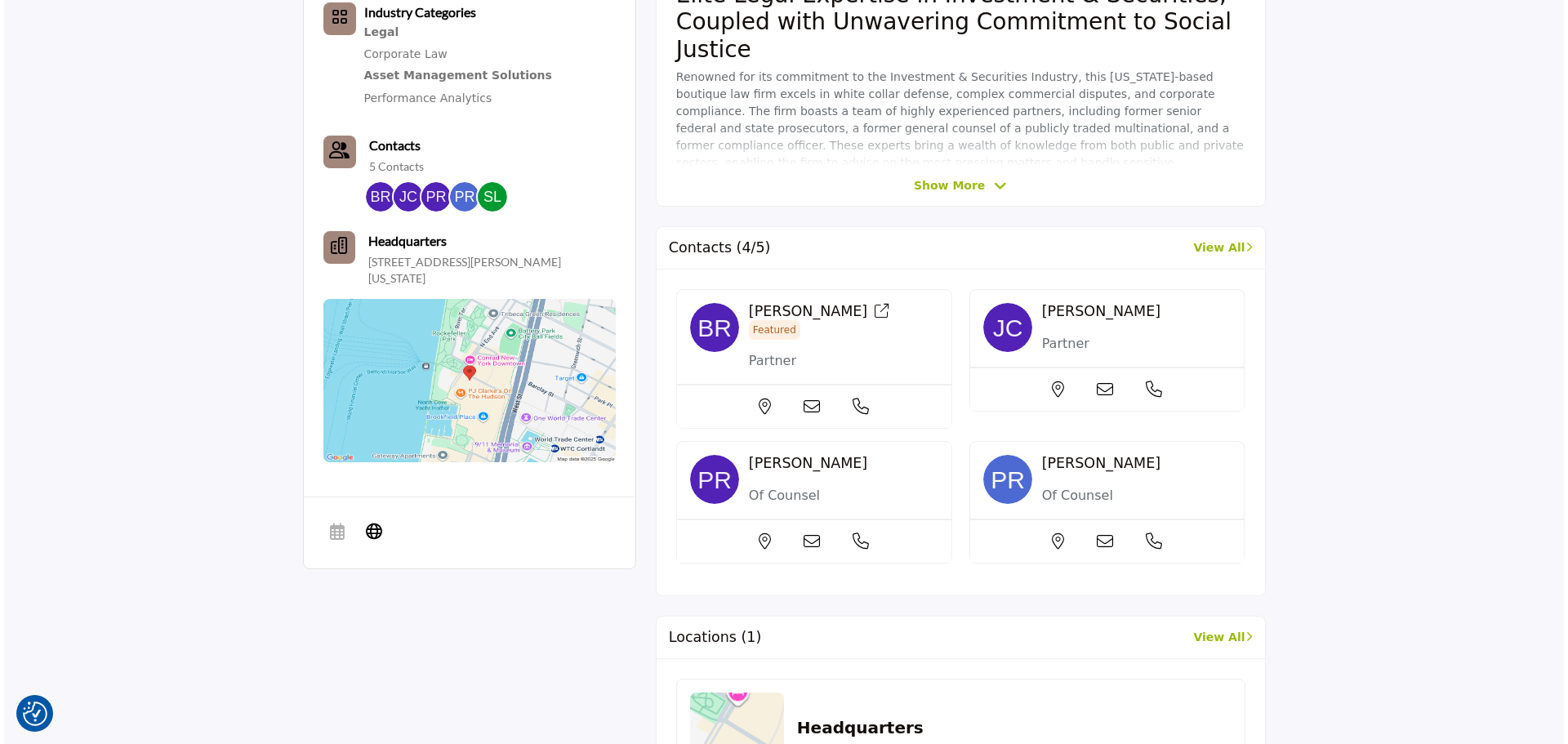
scroll to position [635, 0]
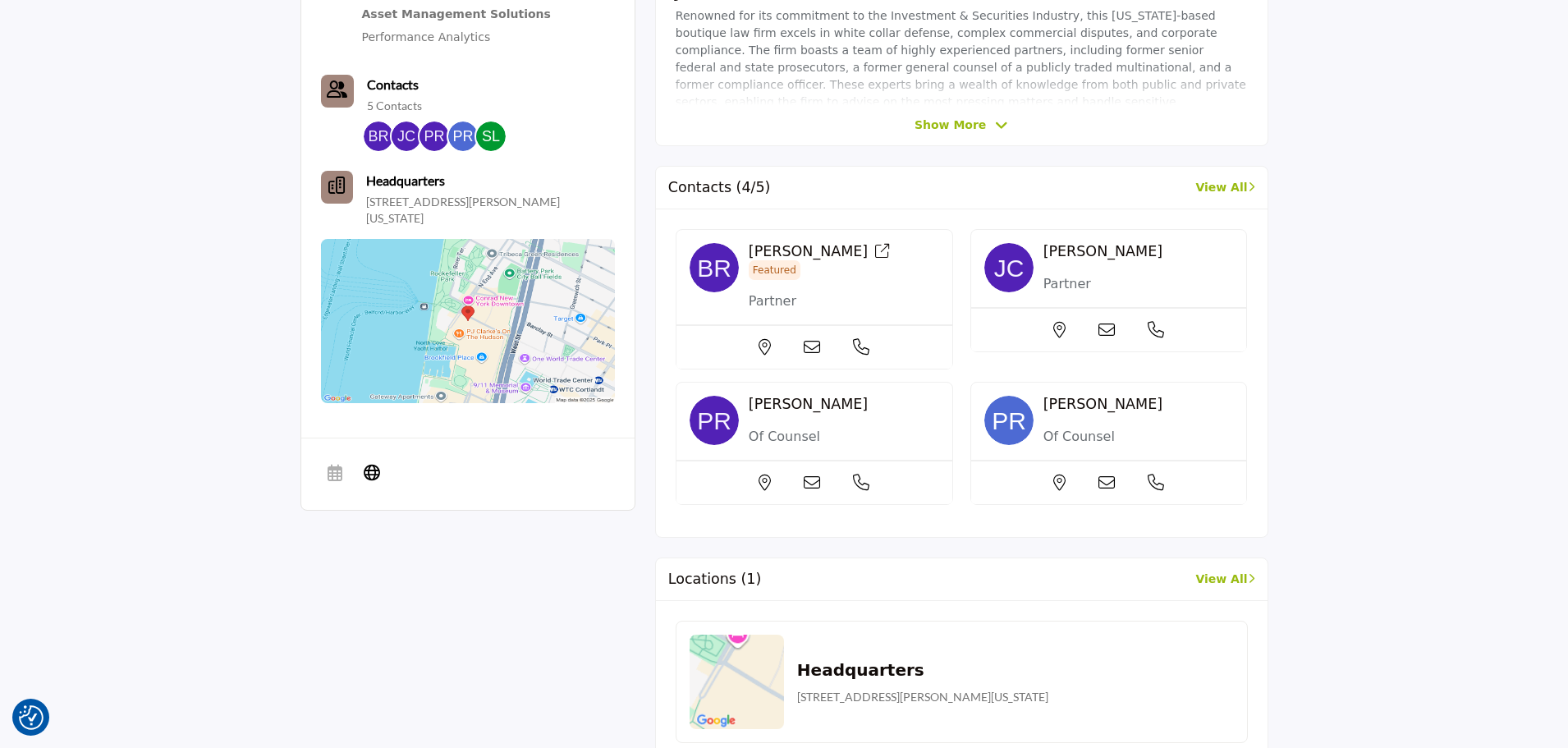
click at [814, 339] on icon at bounding box center [812, 347] width 16 height 16
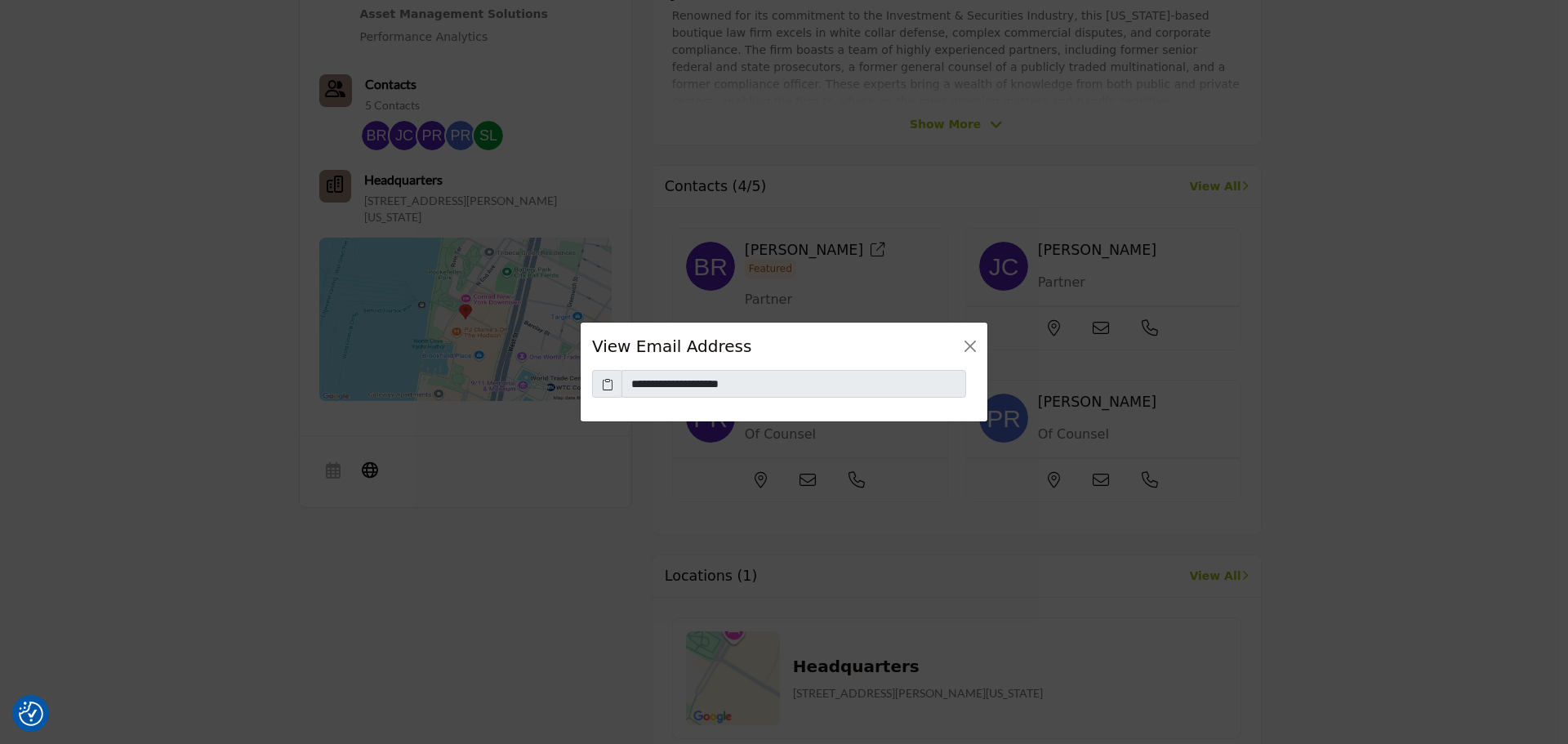
click at [608, 383] on icon at bounding box center [607, 384] width 11 height 17
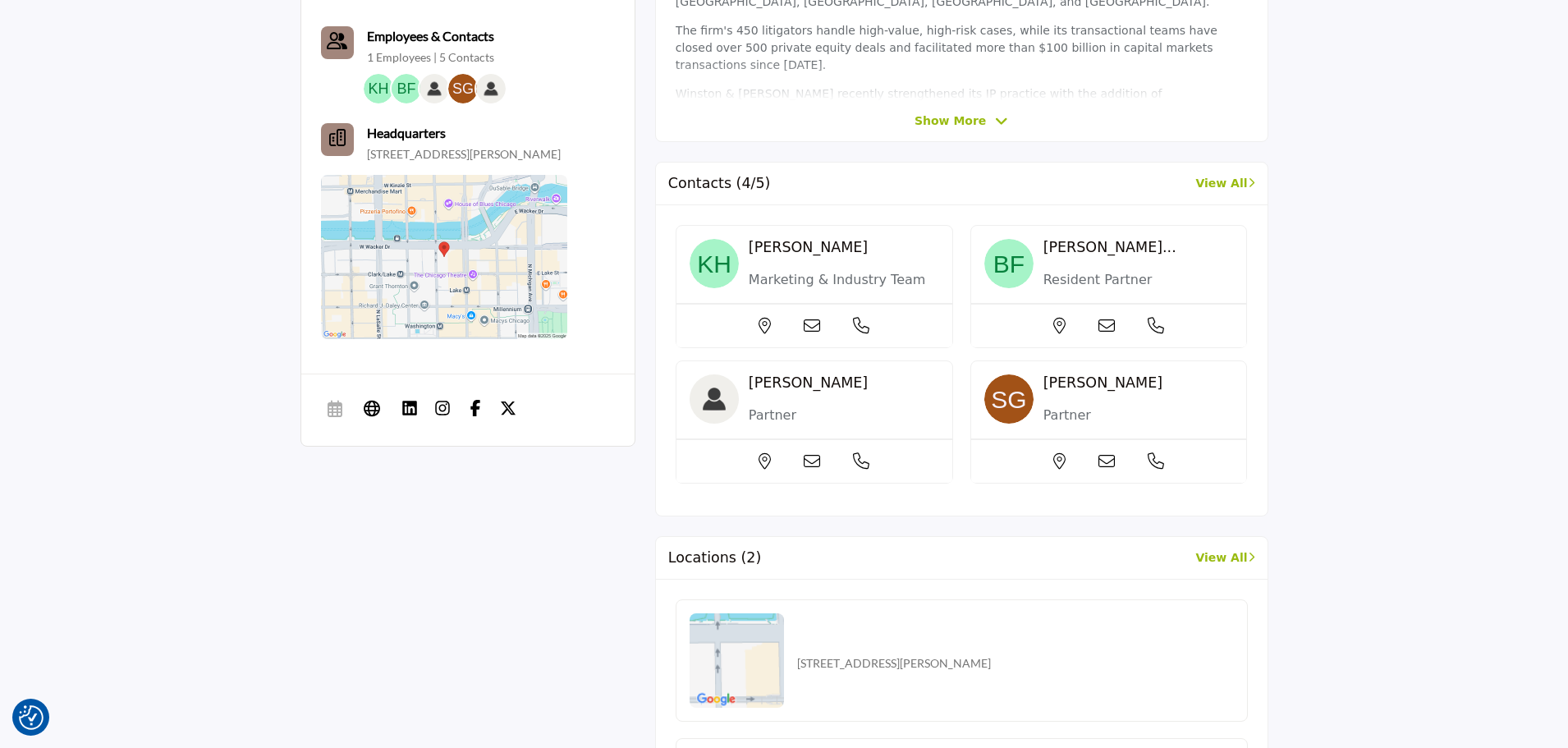
scroll to position [670, 0]
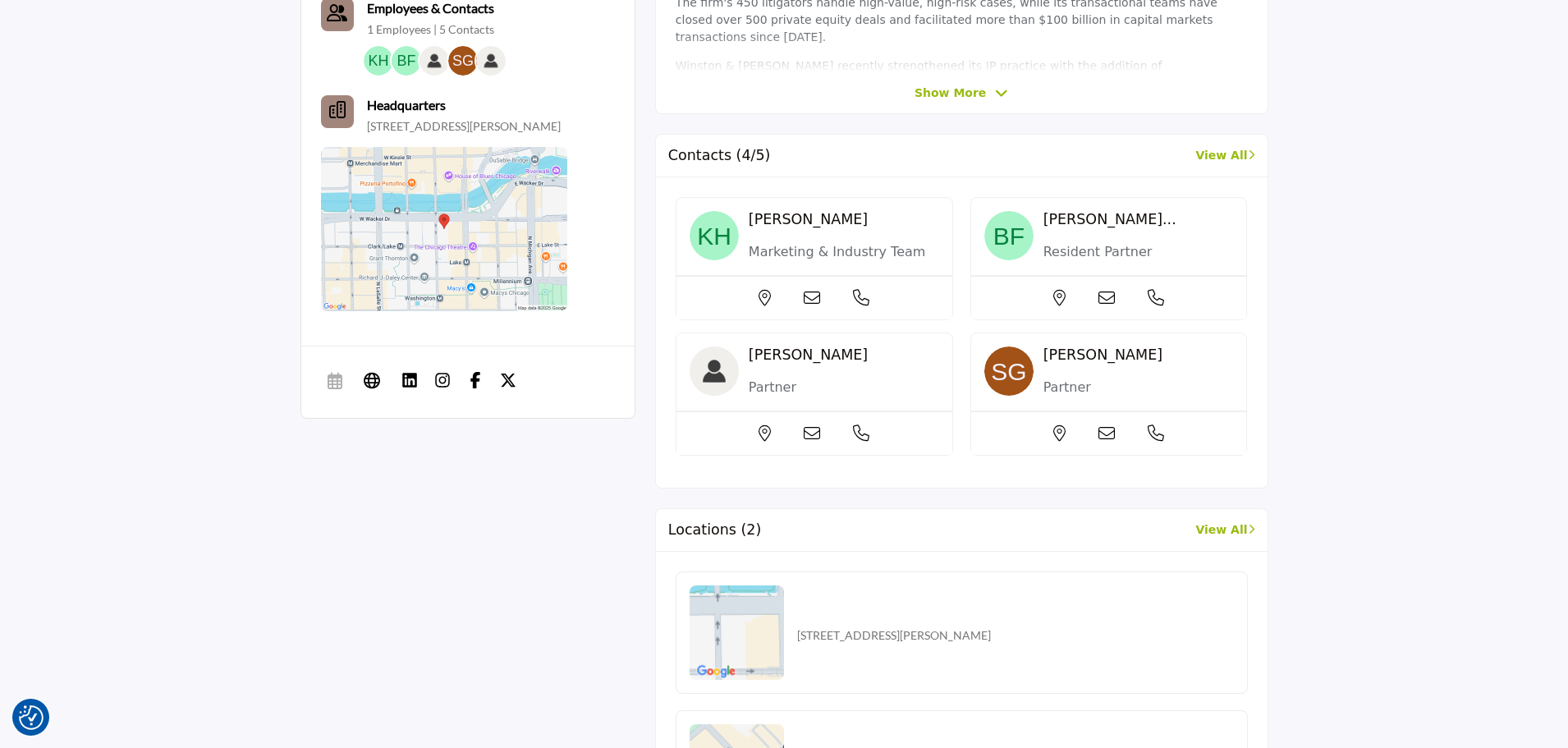
click at [814, 293] on icon at bounding box center [812, 297] width 16 height 16
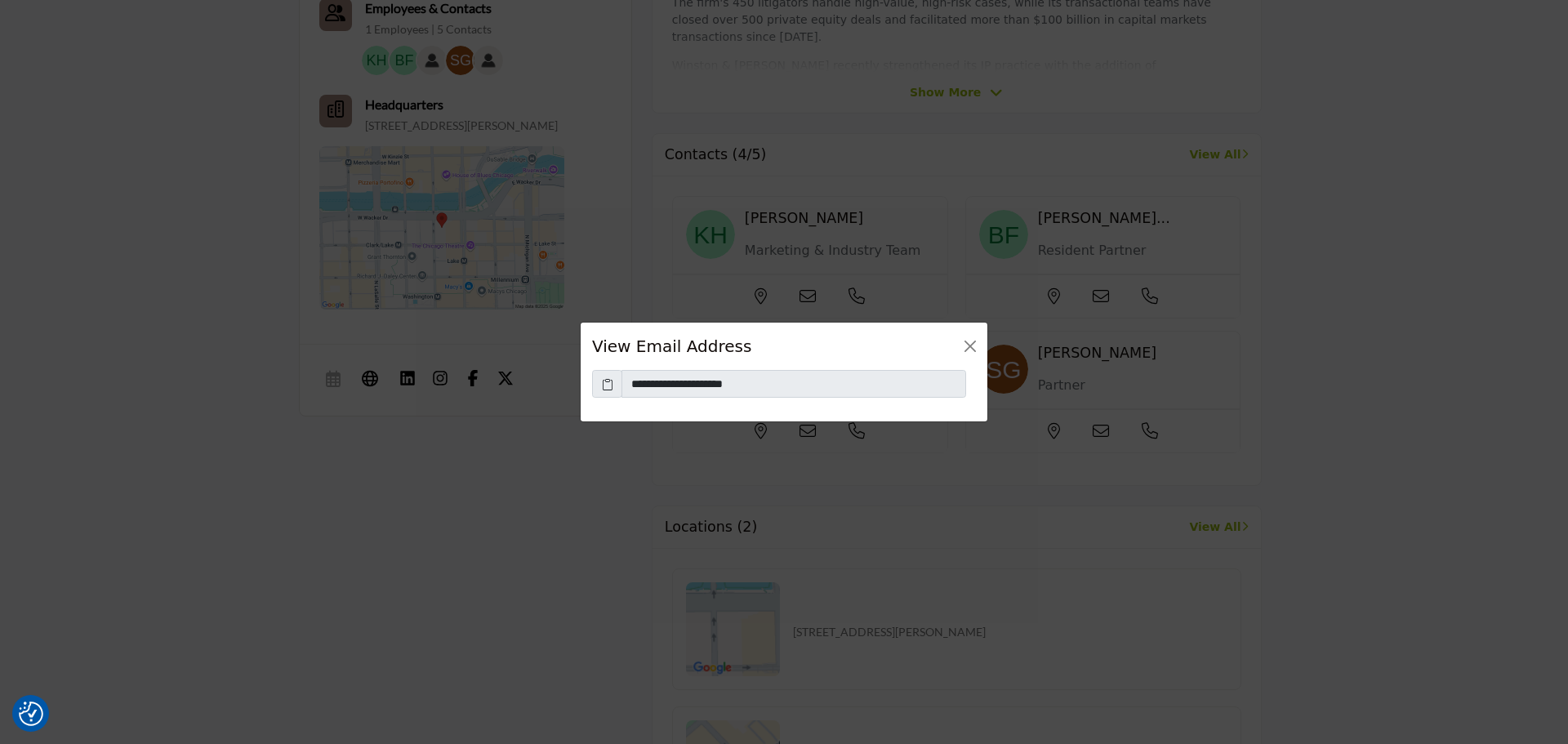
click at [609, 386] on icon at bounding box center [607, 384] width 11 height 17
click at [966, 348] on button "Close" at bounding box center [970, 346] width 23 height 23
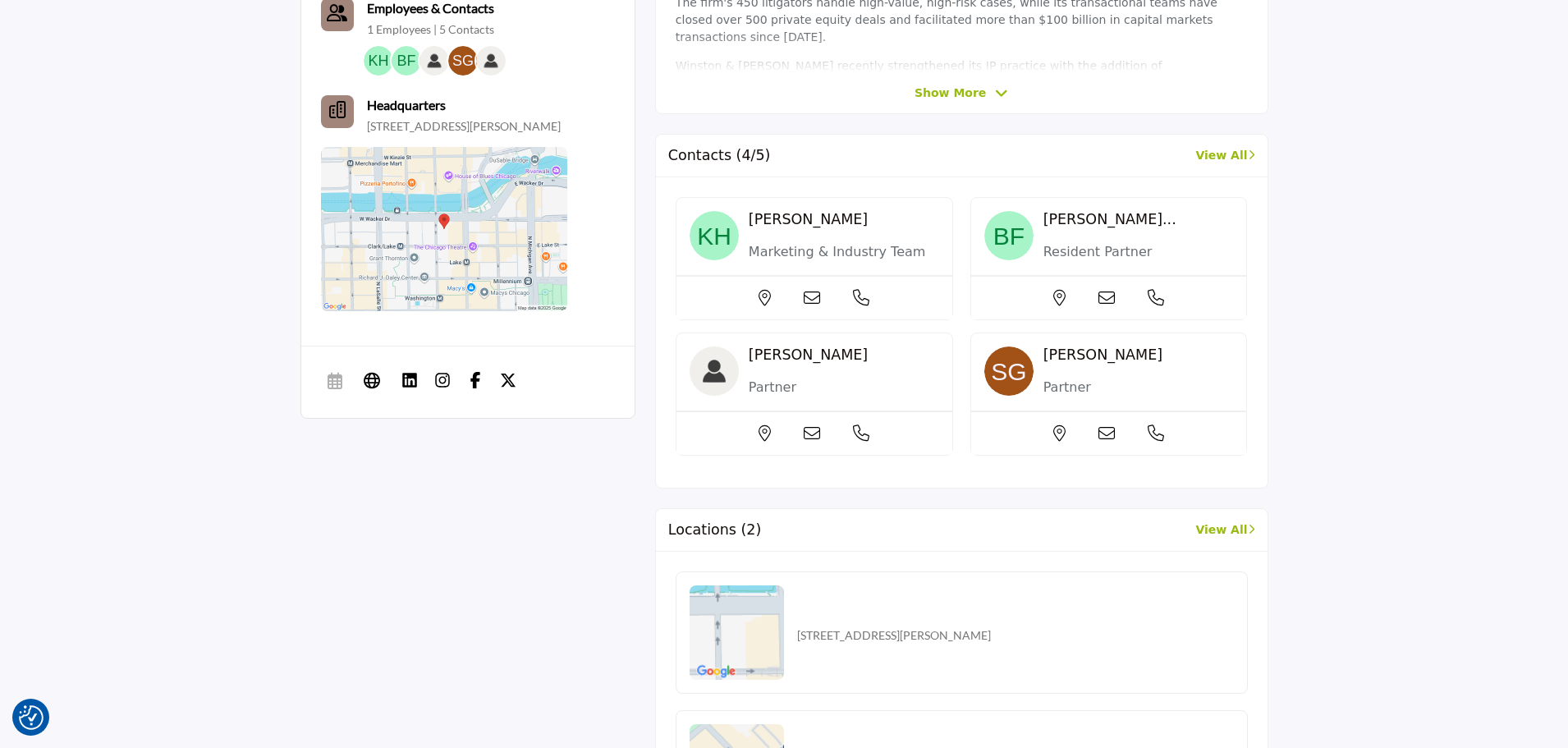
scroll to position [0, 0]
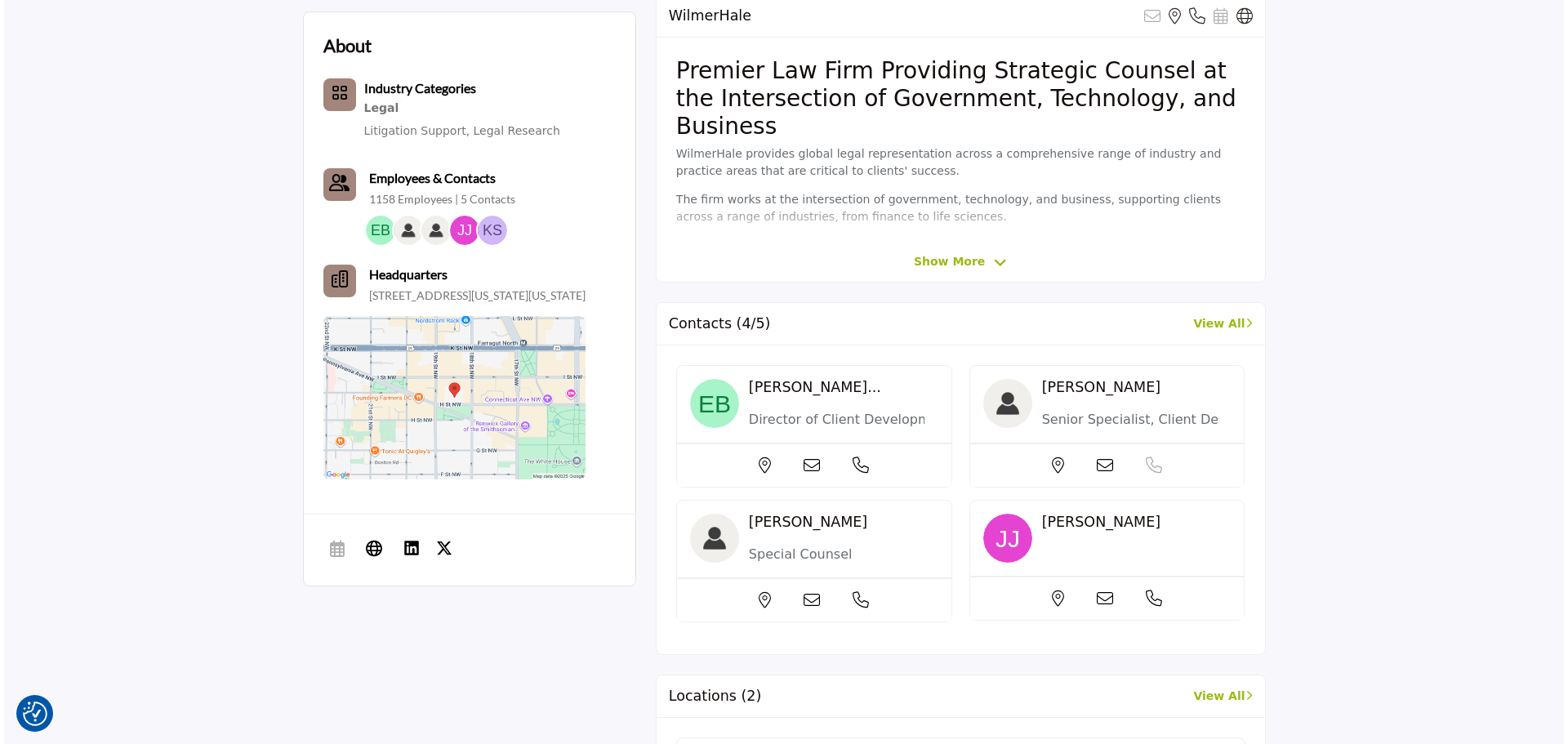
scroll to position [503, 0]
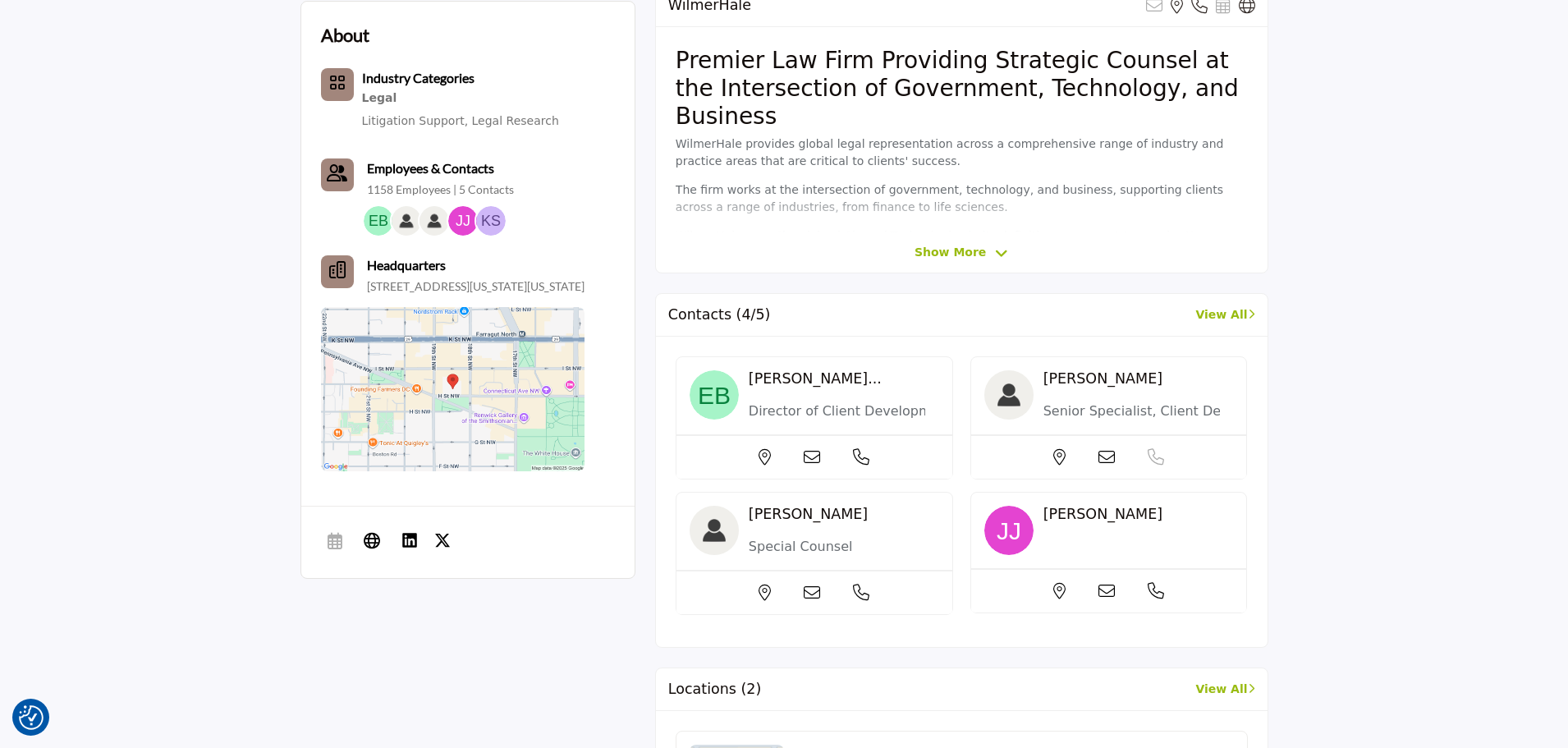
click at [807, 451] on icon at bounding box center [812, 457] width 16 height 16
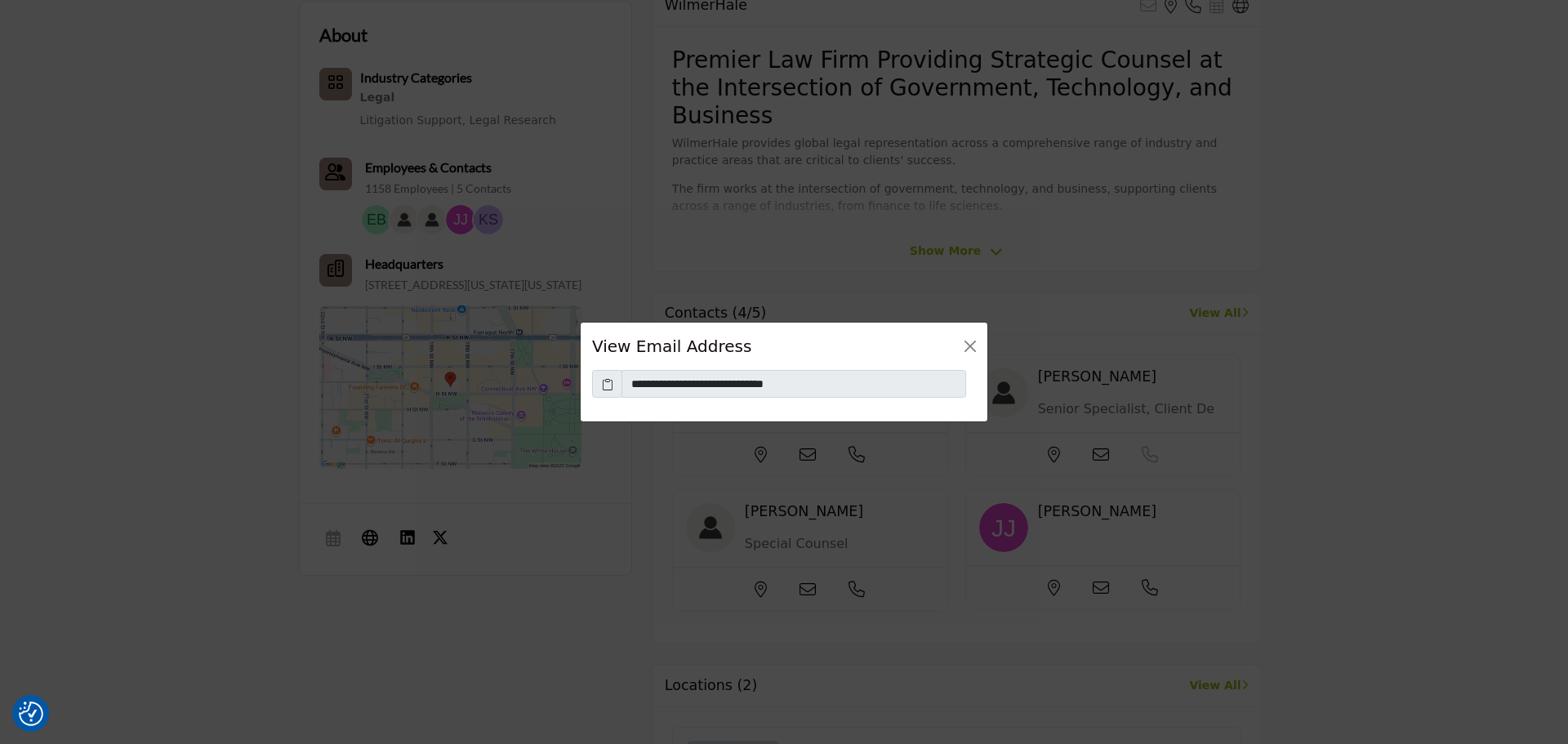
click at [612, 386] on icon at bounding box center [607, 384] width 11 height 17
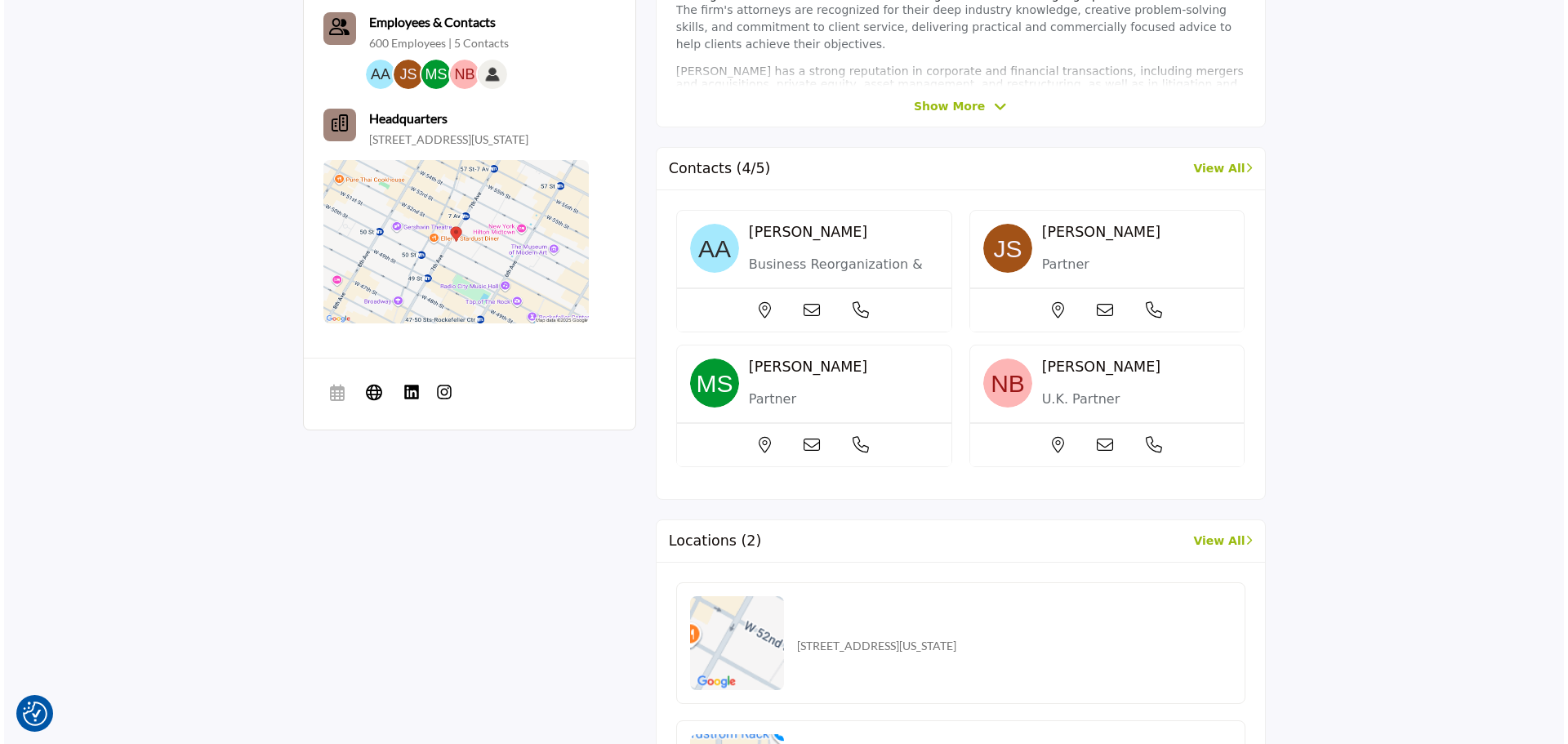
scroll to position [680, 0]
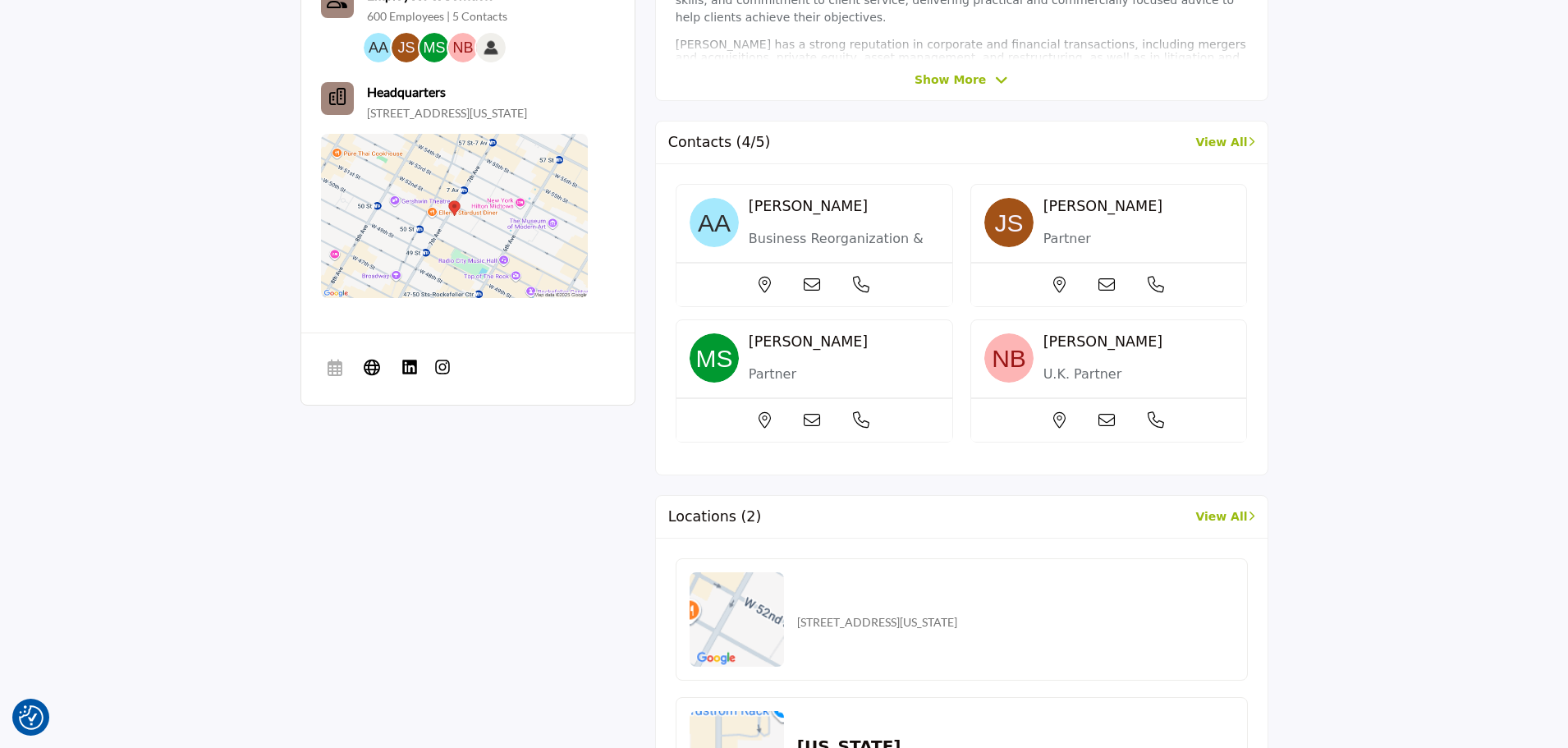
click at [813, 297] on div at bounding box center [814, 284] width 276 height 44
click at [817, 288] on icon at bounding box center [812, 284] width 16 height 16
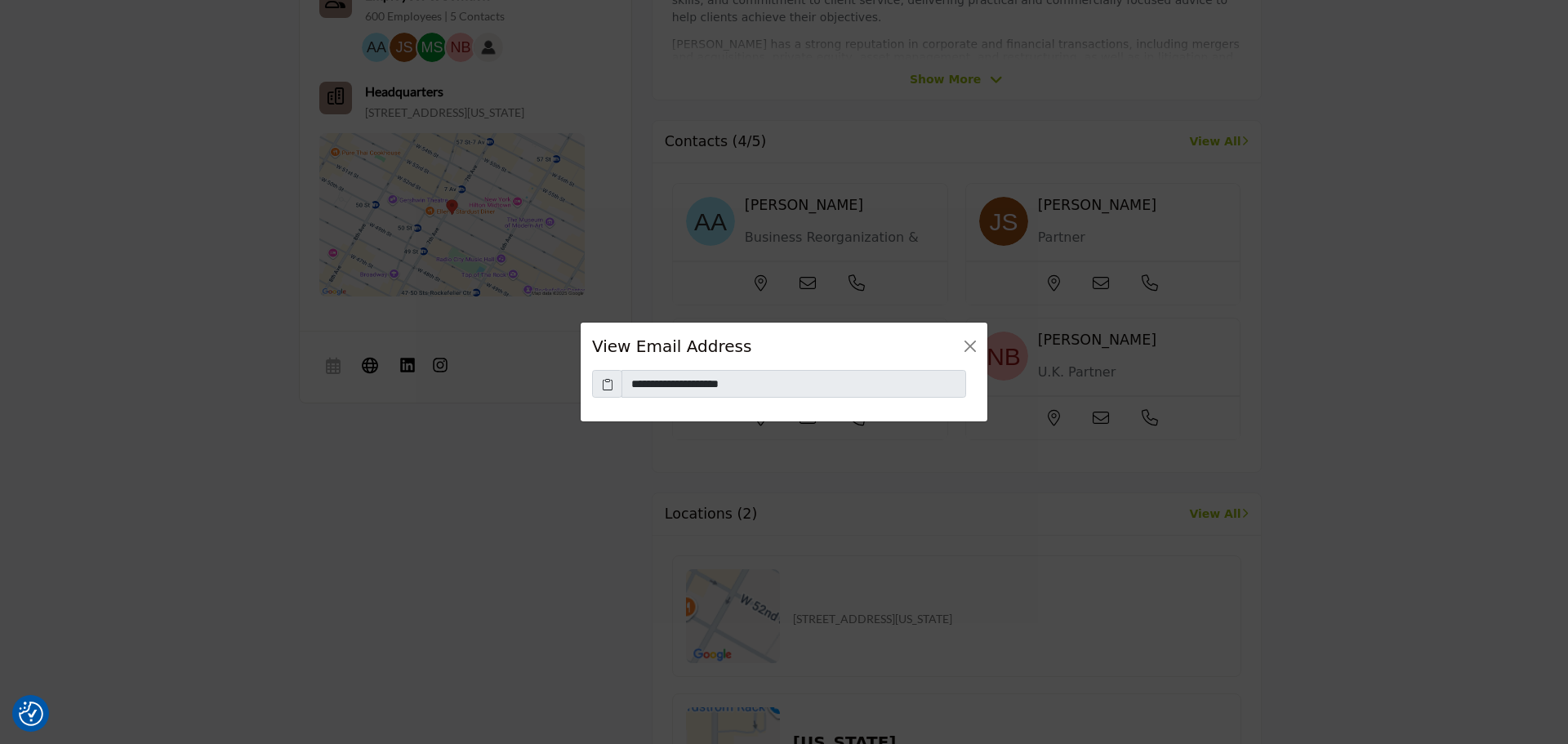
click at [606, 382] on icon at bounding box center [607, 384] width 11 height 17
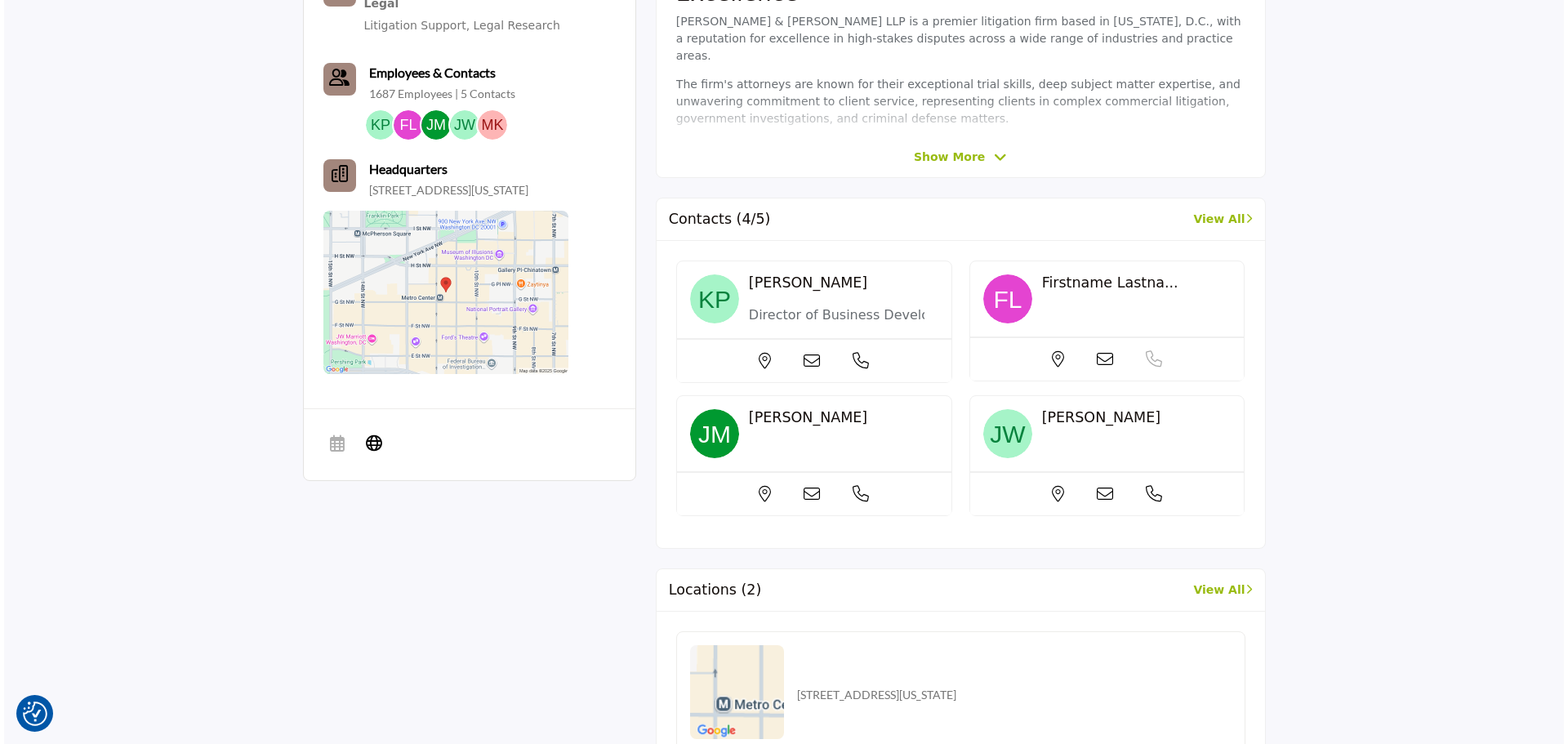
scroll to position [604, 0]
click at [813, 356] on icon at bounding box center [807, 358] width 16 height 16
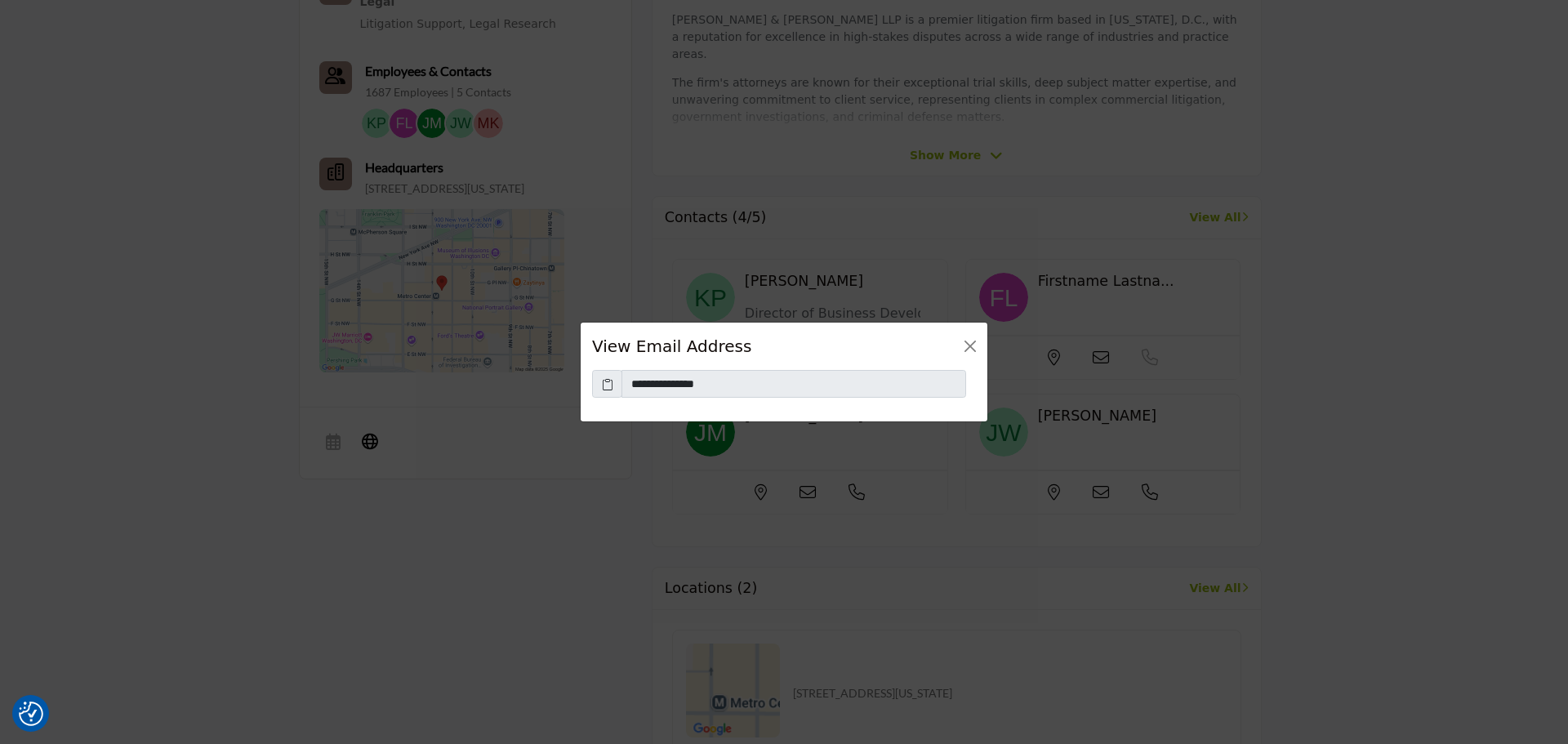
click at [604, 378] on icon at bounding box center [607, 384] width 11 height 17
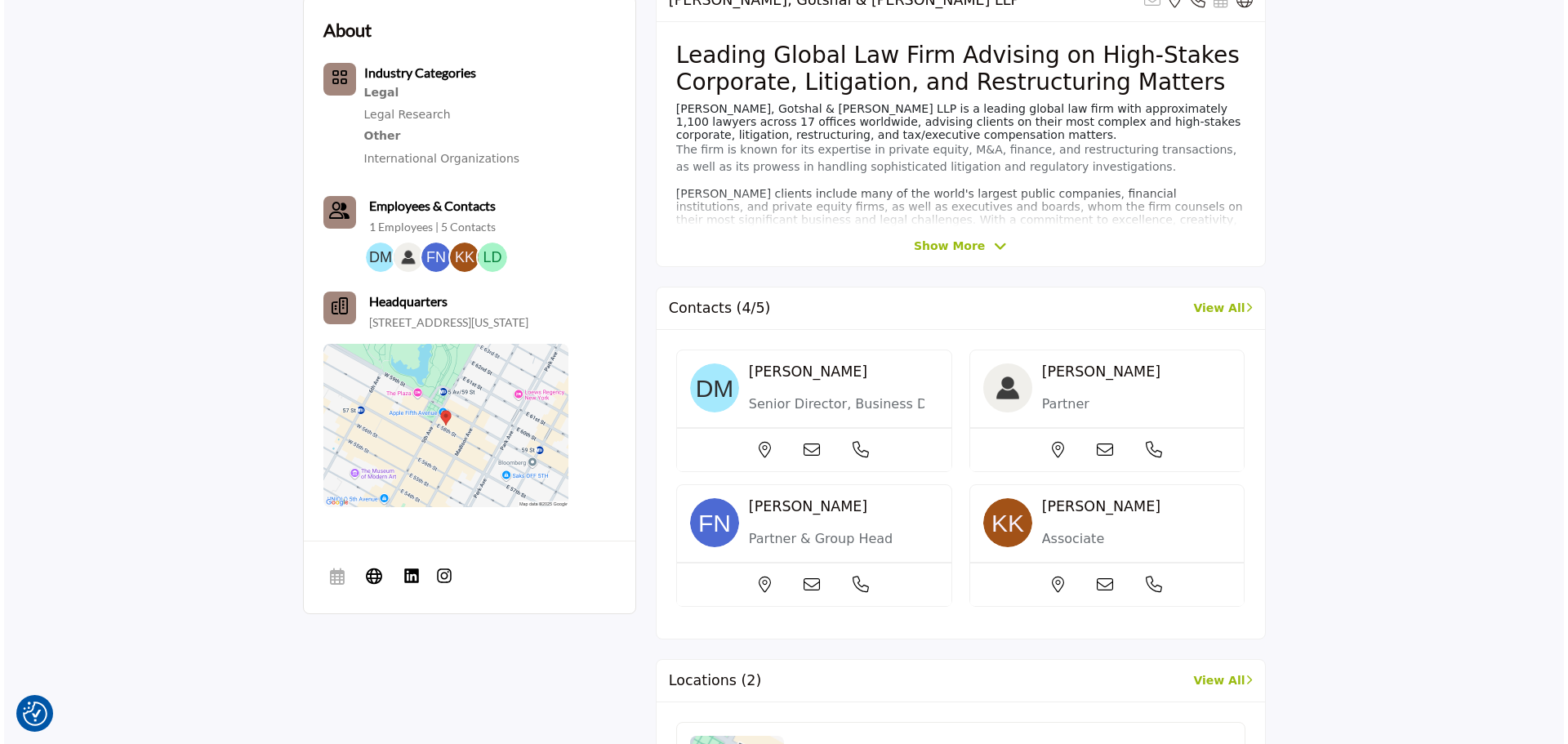
scroll to position [514, 0]
click at [804, 445] on icon at bounding box center [807, 449] width 16 height 16
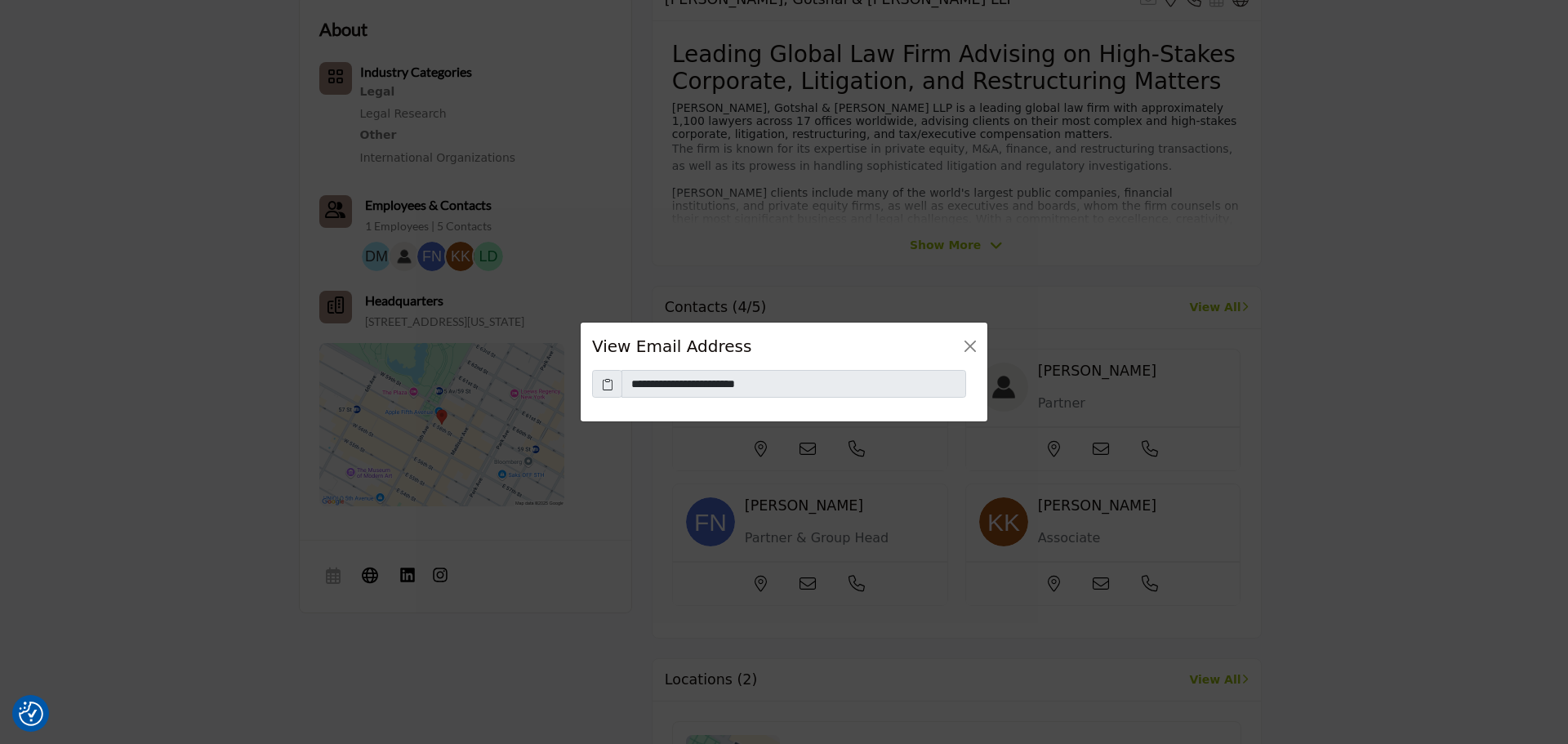
click at [602, 381] on icon at bounding box center [607, 384] width 11 height 17
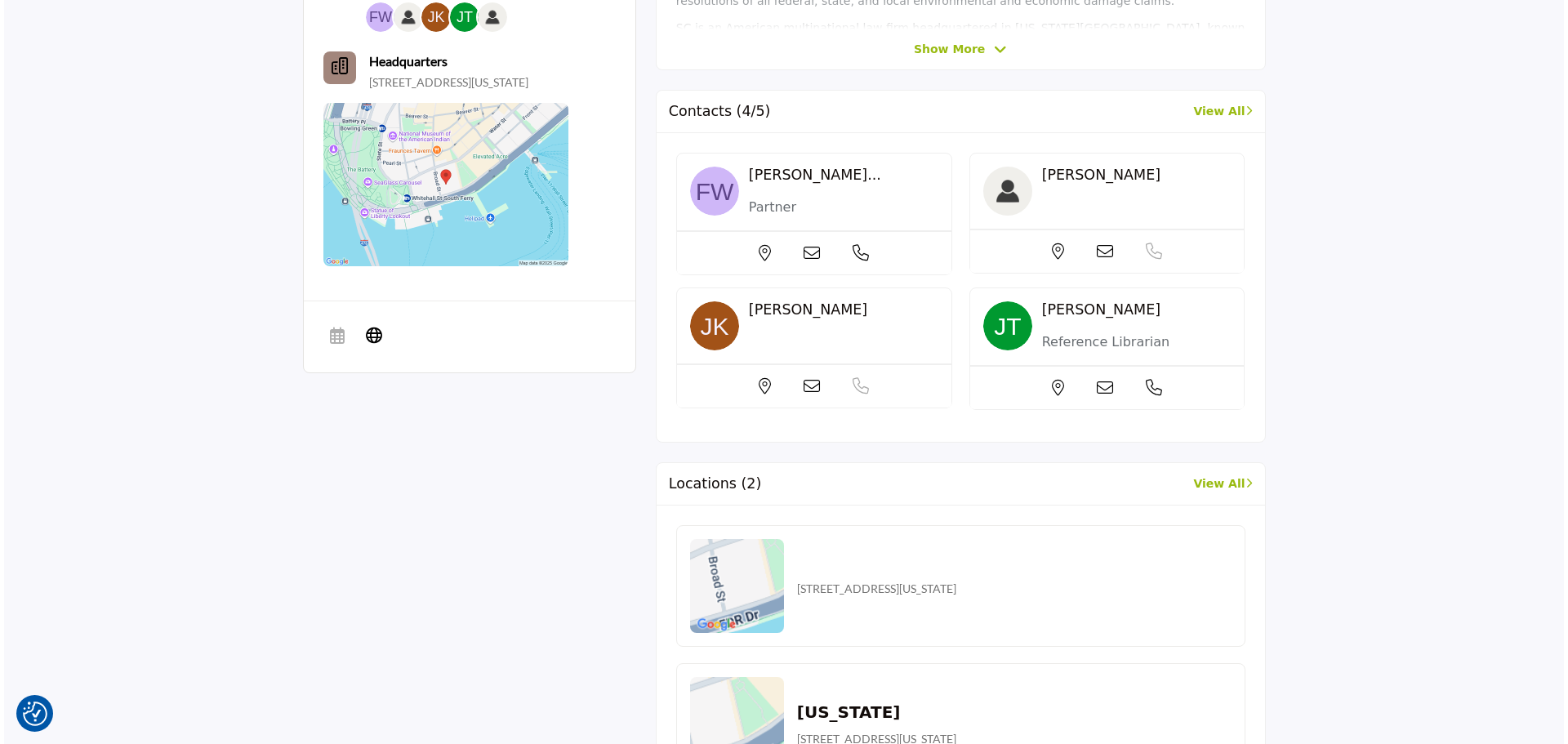
scroll to position [711, 0]
click at [806, 258] on icon at bounding box center [807, 252] width 16 height 16
